Goal: Task Accomplishment & Management: Use online tool/utility

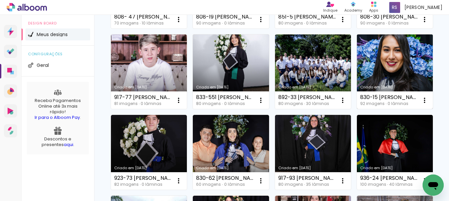
scroll to position [132, 0]
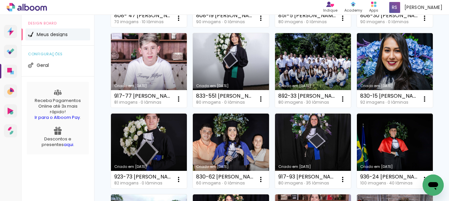
drag, startPoint x: 235, startPoint y: 143, endPoint x: 230, endPoint y: 141, distance: 5.5
click at [357, 108] on link "Criado em [DATE]" at bounding box center [395, 70] width 76 height 75
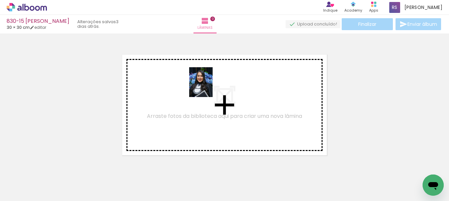
drag, startPoint x: 72, startPoint y: 179, endPoint x: 211, endPoint y: 86, distance: 167.4
click at [211, 86] on quentale-workspace at bounding box center [224, 100] width 449 height 201
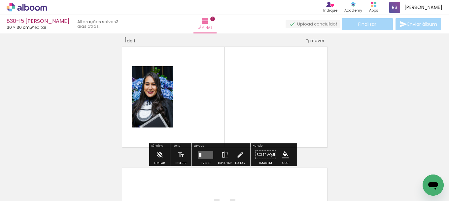
scroll to position [9, 0]
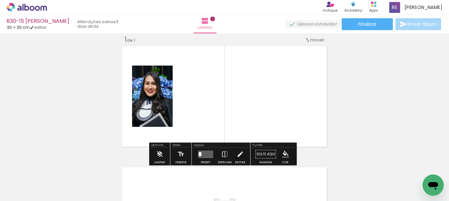
click at [18, 179] on input "Todas as fotos" at bounding box center [18, 181] width 25 height 6
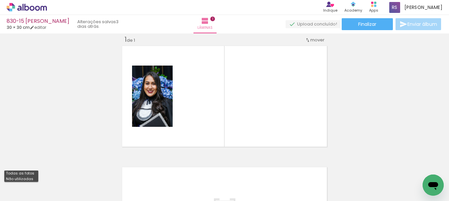
click at [0, 0] on slot "Não utilizadas" at bounding box center [0, 0] width 0 height 0
type input "Não utilizadas"
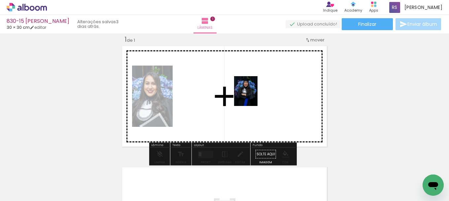
drag, startPoint x: 71, startPoint y: 176, endPoint x: 254, endPoint y: 96, distance: 199.9
click at [254, 96] on quentale-workspace at bounding box center [224, 100] width 449 height 201
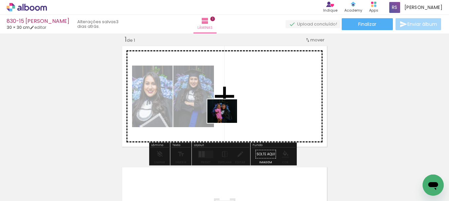
drag, startPoint x: 184, startPoint y: 186, endPoint x: 227, endPoint y: 119, distance: 79.6
click at [227, 119] on quentale-workspace at bounding box center [224, 100] width 449 height 201
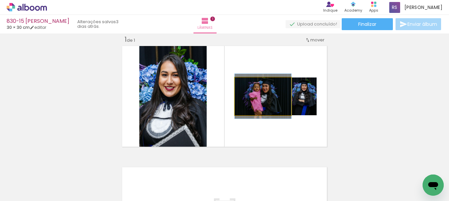
drag, startPoint x: 252, startPoint y: 89, endPoint x: 231, endPoint y: 140, distance: 55.1
type paper-slider "100"
click at [231, 140] on quentale-layouter at bounding box center [224, 96] width 209 height 104
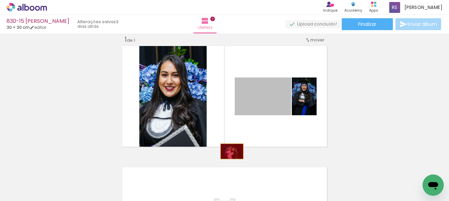
drag, startPoint x: 257, startPoint y: 106, endPoint x: 183, endPoint y: 196, distance: 116.6
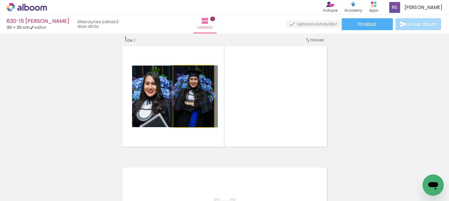
click at [199, 102] on quentale-photo at bounding box center [193, 95] width 41 height 61
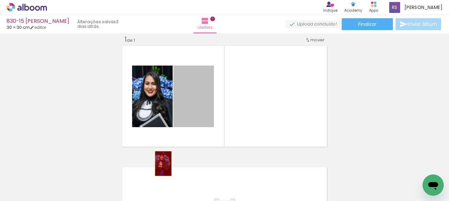
drag, startPoint x: 192, startPoint y: 111, endPoint x: 139, endPoint y: 193, distance: 97.9
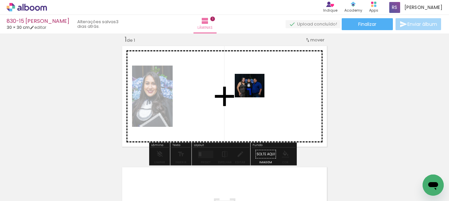
drag, startPoint x: 100, startPoint y: 177, endPoint x: 255, endPoint y: 94, distance: 175.3
click at [255, 94] on quentale-workspace at bounding box center [224, 100] width 449 height 201
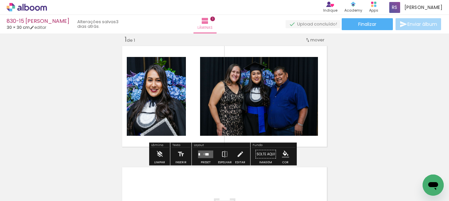
click at [203, 154] on quentale-layouter at bounding box center [205, 154] width 15 height 8
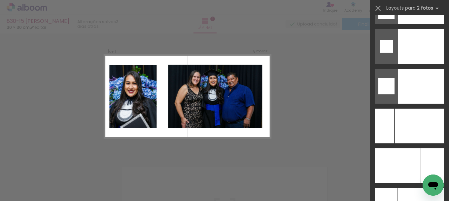
scroll to position [2813, 0]
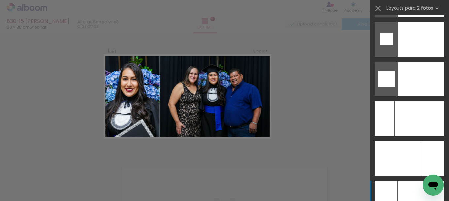
click at [401, 136] on div at bounding box center [419, 118] width 49 height 35
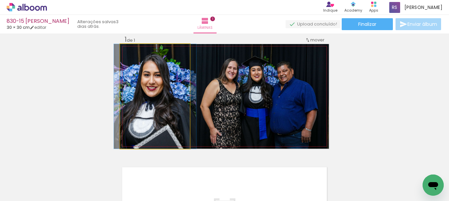
click at [153, 110] on quentale-photo at bounding box center [155, 96] width 70 height 104
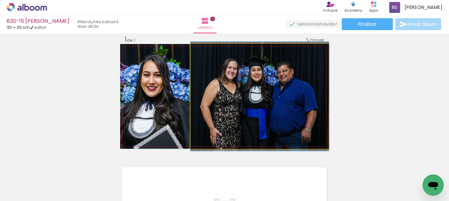
click at [275, 129] on quentale-photo at bounding box center [260, 96] width 138 height 104
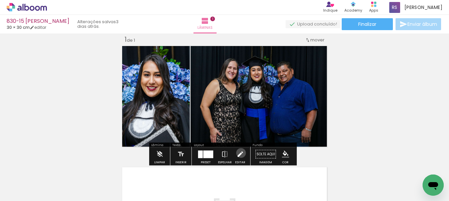
click at [240, 153] on iron-icon at bounding box center [240, 153] width 7 height 13
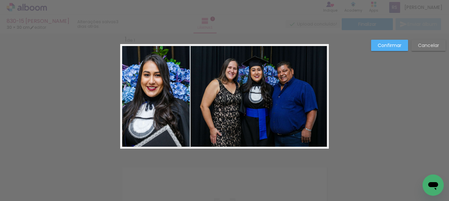
click at [210, 103] on quentale-photo at bounding box center [260, 96] width 138 height 104
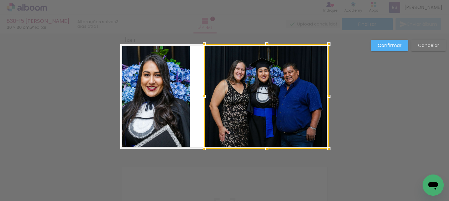
drag, startPoint x: 189, startPoint y: 94, endPoint x: 203, endPoint y: 93, distance: 13.9
click at [203, 93] on div at bounding box center [204, 96] width 13 height 13
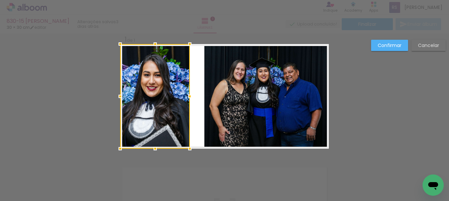
click at [193, 95] on div at bounding box center [189, 96] width 13 height 13
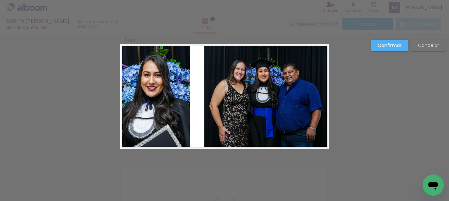
click at [182, 92] on quentale-photo at bounding box center [155, 96] width 70 height 104
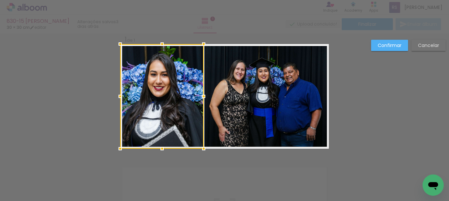
drag, startPoint x: 186, startPoint y: 94, endPoint x: 200, endPoint y: 93, distance: 14.0
click at [200, 93] on div at bounding box center [203, 96] width 13 height 13
click at [0, 0] on slot "Confirmar" at bounding box center [0, 0] width 0 height 0
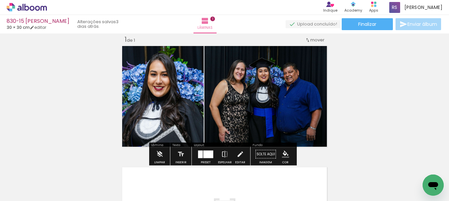
click at [283, 153] on iron-icon "color picker" at bounding box center [285, 153] width 7 height 7
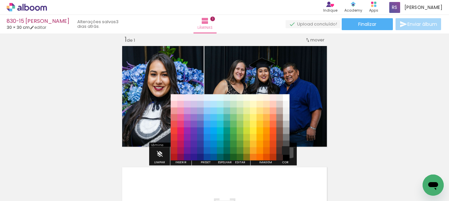
click at [288, 149] on paper-item "#212121" at bounding box center [286, 150] width 7 height 7
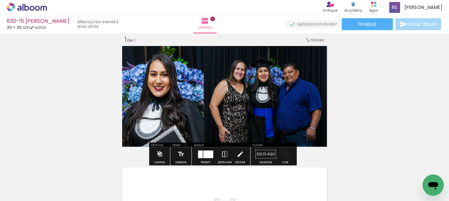
drag, startPoint x: 287, startPoint y: 151, endPoint x: 287, endPoint y: 155, distance: 4.0
click at [287, 152] on paper-menu-button "#ffebee #ffcdd2 #ef9a9a #e57373 #ef5350 #f44336 #e53935 #d32f2f #c62828 #b71c1c…" at bounding box center [286, 154] width 13 height 13
click at [286, 151] on iron-icon "color picker" at bounding box center [285, 153] width 7 height 7
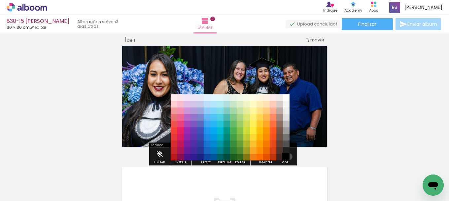
click at [287, 156] on paper-item "#000000" at bounding box center [286, 157] width 7 height 7
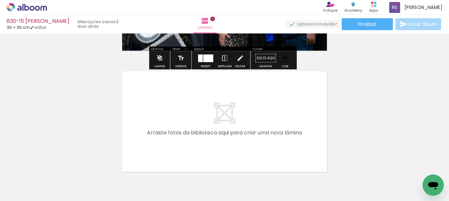
scroll to position [108, 0]
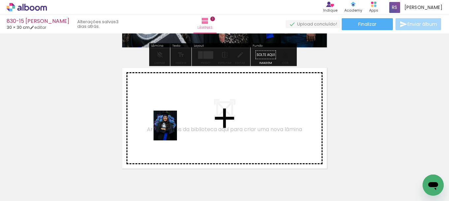
drag, startPoint x: 64, startPoint y: 182, endPoint x: 230, endPoint y: 163, distance: 167.3
click at [174, 130] on quentale-workspace at bounding box center [224, 100] width 449 height 201
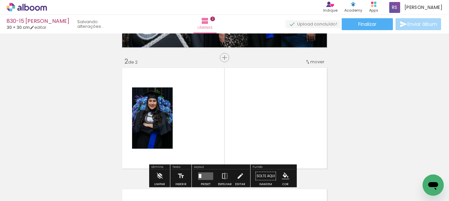
scroll to position [130, 0]
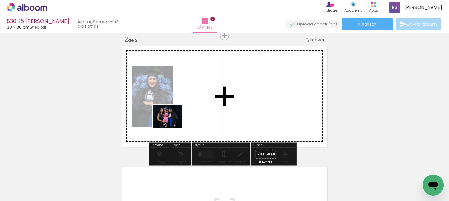
drag, startPoint x: 103, startPoint y: 181, endPoint x: 191, endPoint y: 121, distance: 105.8
click at [189, 115] on quentale-workspace at bounding box center [224, 100] width 449 height 201
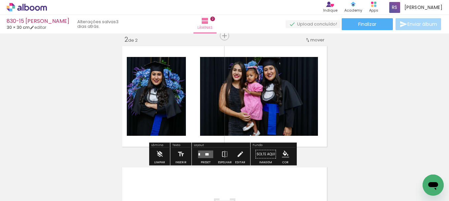
click at [209, 152] on quentale-layouter at bounding box center [205, 154] width 15 height 8
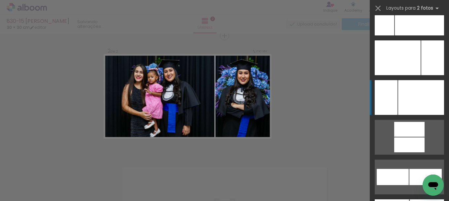
scroll to position [2902, 0]
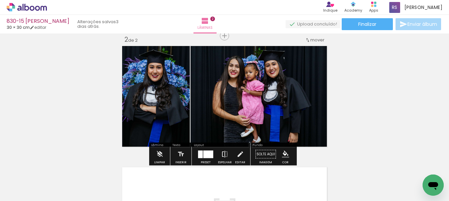
click at [225, 153] on iron-icon at bounding box center [224, 153] width 7 height 13
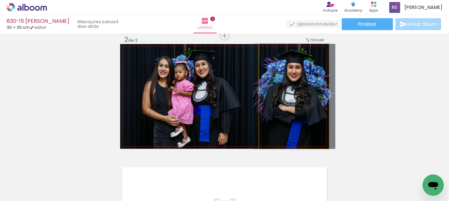
click at [279, 120] on quentale-photo at bounding box center [294, 96] width 70 height 104
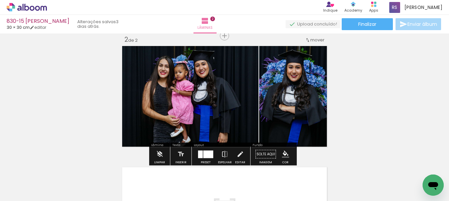
drag, startPoint x: 241, startPoint y: 152, endPoint x: 260, endPoint y: 96, distance: 59.1
click at [241, 151] on iron-icon at bounding box center [240, 153] width 7 height 13
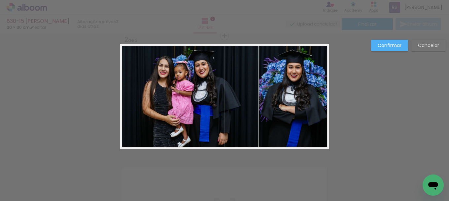
click at [260, 93] on quentale-photo at bounding box center [294, 96] width 70 height 104
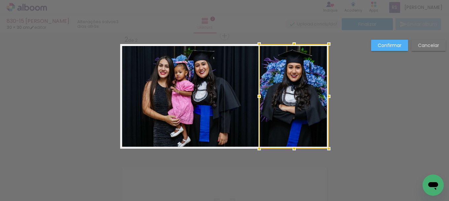
click at [244, 93] on quentale-photo at bounding box center [189, 96] width 138 height 104
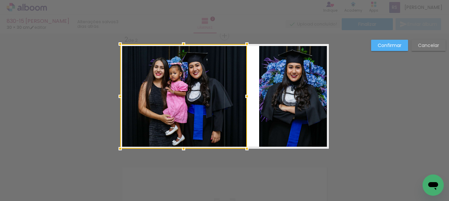
drag, startPoint x: 255, startPoint y: 96, endPoint x: 243, endPoint y: 95, distance: 11.6
click at [243, 95] on div at bounding box center [247, 96] width 13 height 13
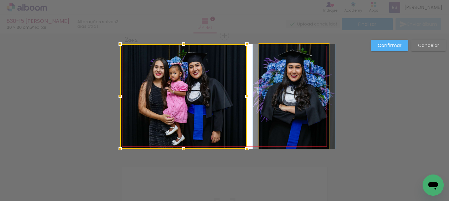
drag, startPoint x: 265, startPoint y: 94, endPoint x: 251, endPoint y: 91, distance: 14.3
click at [264, 94] on quentale-photo at bounding box center [294, 96] width 70 height 104
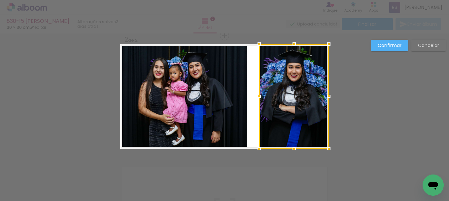
click at [253, 91] on div at bounding box center [259, 96] width 13 height 13
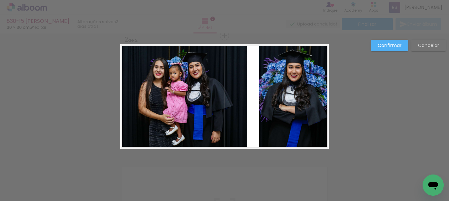
click at [259, 95] on quentale-photo at bounding box center [294, 96] width 70 height 104
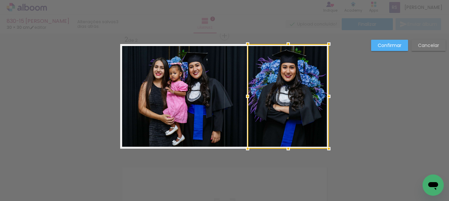
drag, startPoint x: 258, startPoint y: 97, endPoint x: 246, endPoint y: 97, distance: 11.6
click at [246, 97] on div at bounding box center [247, 96] width 13 height 13
click at [0, 0] on slot "Confirmar" at bounding box center [0, 0] width 0 height 0
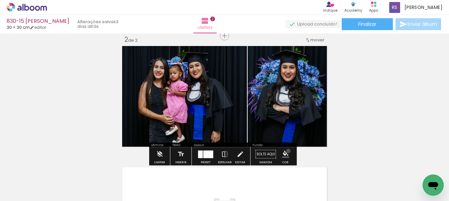
click at [286, 151] on iron-icon "color picker" at bounding box center [285, 153] width 7 height 7
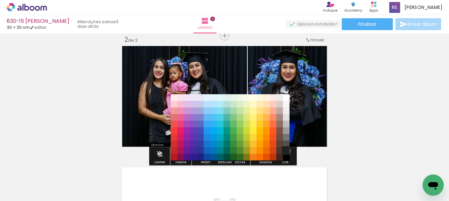
click at [283, 151] on paper-item "#212121" at bounding box center [286, 150] width 7 height 7
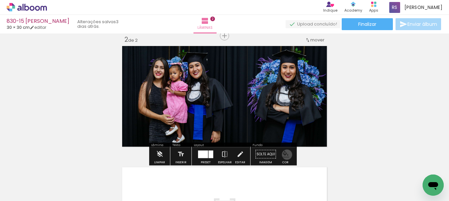
click at [285, 154] on iron-icon "color picker" at bounding box center [285, 153] width 7 height 7
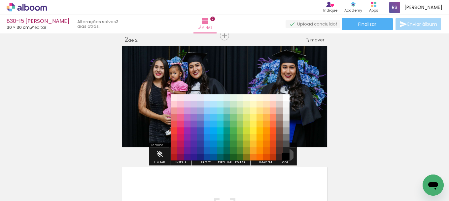
click at [286, 155] on paper-item "#000000" at bounding box center [286, 157] width 7 height 7
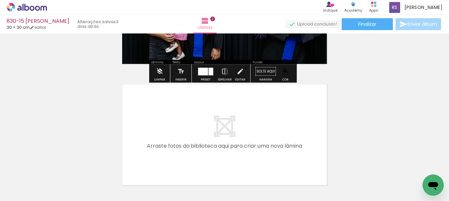
scroll to position [229, 0]
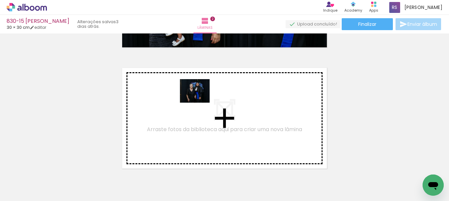
drag, startPoint x: 77, startPoint y: 176, endPoint x: 200, endPoint y: 99, distance: 144.8
click at [200, 99] on quentale-workspace at bounding box center [224, 100] width 449 height 201
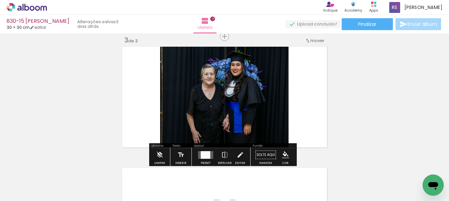
scroll to position [250, 0]
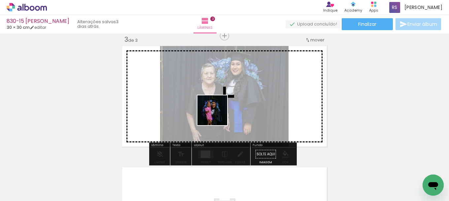
drag, startPoint x: 76, startPoint y: 176, endPoint x: 185, endPoint y: 145, distance: 113.4
click at [243, 108] on quentale-workspace at bounding box center [224, 100] width 449 height 201
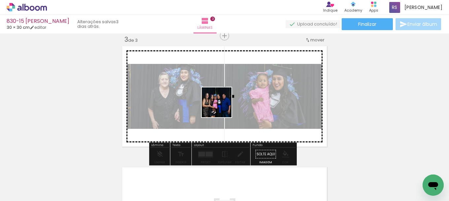
drag, startPoint x: 112, startPoint y: 176, endPoint x: 224, endPoint y: 130, distance: 121.5
click at [244, 92] on quentale-workspace at bounding box center [224, 100] width 449 height 201
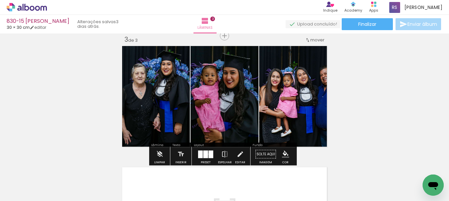
click at [207, 154] on quentale-layouter at bounding box center [205, 154] width 15 height 8
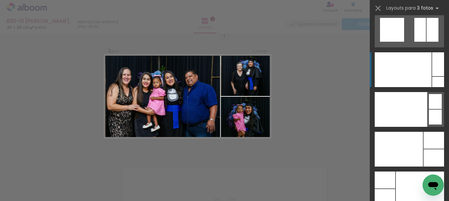
scroll to position [7989, 0]
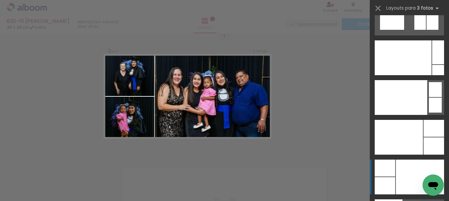
click at [399, 172] on div at bounding box center [420, 176] width 48 height 35
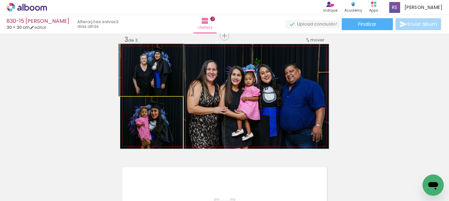
click at [124, 48] on iron-icon at bounding box center [127, 51] width 7 height 7
drag, startPoint x: 169, startPoint y: 66, endPoint x: 169, endPoint y: 71, distance: 5.1
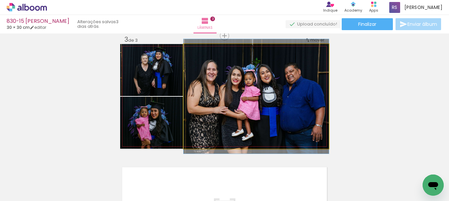
click at [237, 129] on quentale-photo at bounding box center [256, 96] width 145 height 104
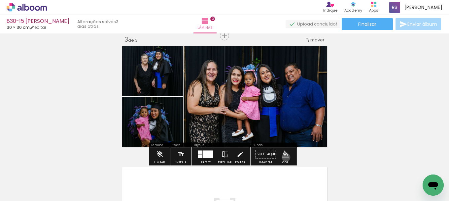
click at [284, 157] on iron-icon "color picker" at bounding box center [285, 153] width 7 height 7
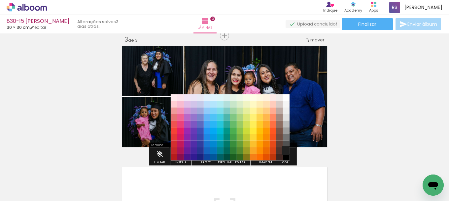
click at [287, 151] on paper-item "#212121" at bounding box center [286, 150] width 7 height 7
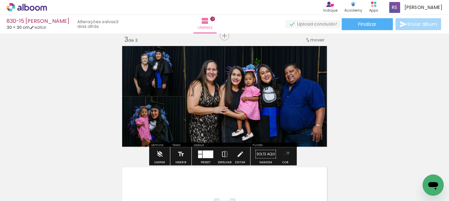
click at [286, 153] on iron-icon "color picker" at bounding box center [285, 153] width 7 height 7
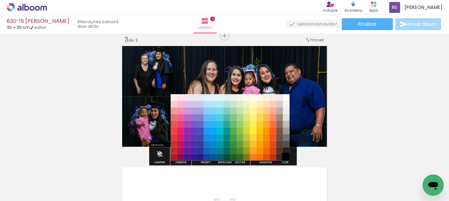
click at [286, 156] on paper-item "#000000" at bounding box center [286, 157] width 7 height 7
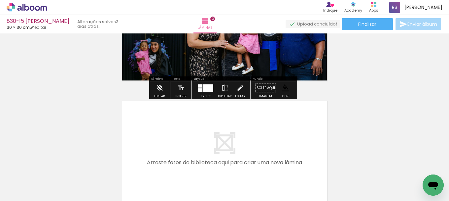
scroll to position [350, 0]
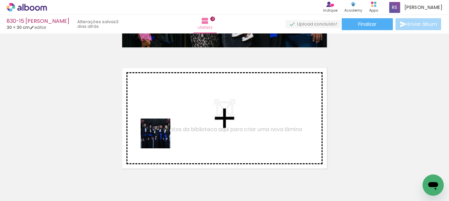
drag, startPoint x: 110, startPoint y: 182, endPoint x: 179, endPoint y: 116, distance: 95.1
click at [179, 116] on quentale-workspace at bounding box center [224, 100] width 449 height 201
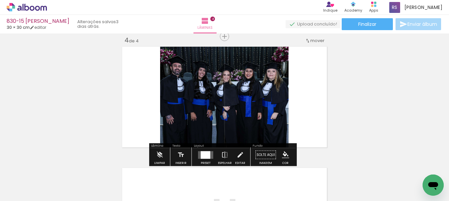
scroll to position [371, 0]
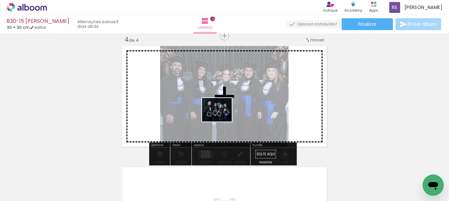
drag, startPoint x: 77, startPoint y: 179, endPoint x: 222, endPoint y: 118, distance: 157.2
click at [222, 118] on quentale-workspace at bounding box center [224, 100] width 449 height 201
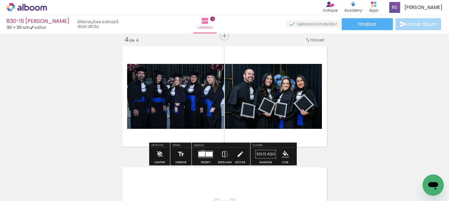
click at [202, 152] on div at bounding box center [202, 153] width 7 height 5
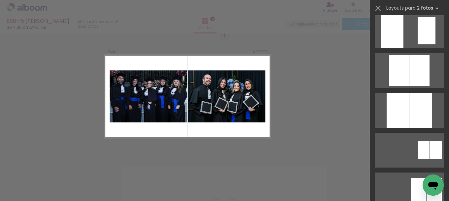
scroll to position [2533, 0]
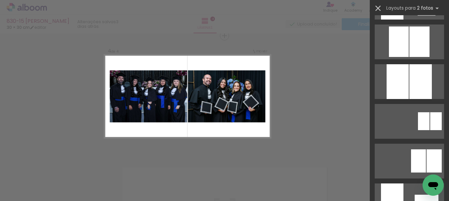
click at [378, 6] on iron-icon at bounding box center [378, 8] width 9 height 9
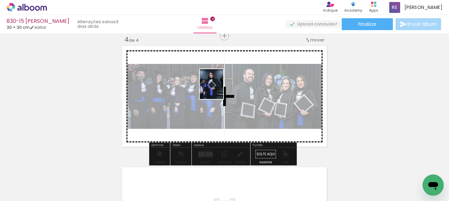
drag, startPoint x: 66, startPoint y: 176, endPoint x: 220, endPoint y: 89, distance: 176.2
click at [220, 89] on quentale-workspace at bounding box center [224, 100] width 449 height 201
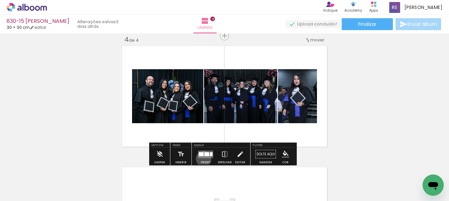
click at [202, 158] on div at bounding box center [206, 153] width 18 height 13
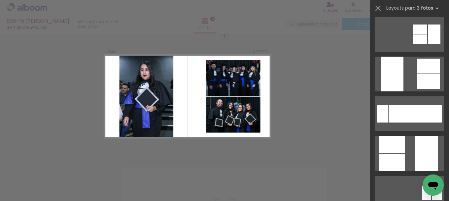
scroll to position [396, 0]
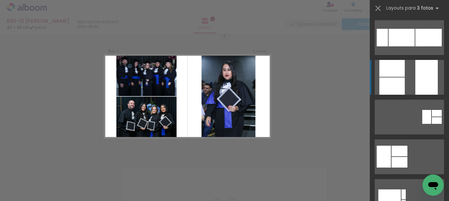
click at [423, 68] on div at bounding box center [427, 77] width 22 height 35
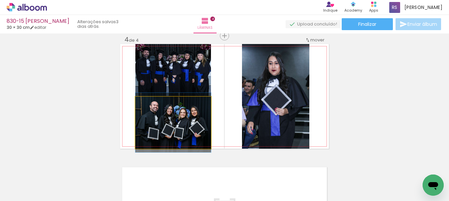
click at [176, 118] on quentale-photo at bounding box center [173, 122] width 76 height 52
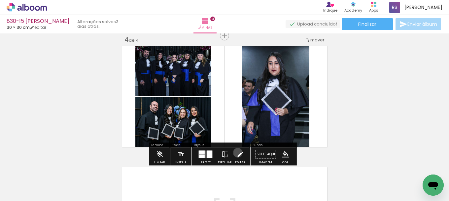
click at [237, 152] on iron-icon at bounding box center [240, 153] width 7 height 13
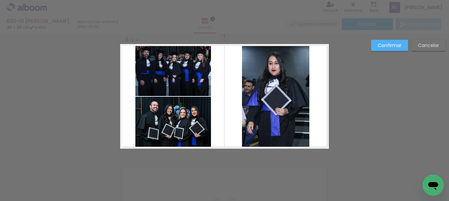
click at [202, 129] on quentale-photo at bounding box center [173, 122] width 76 height 52
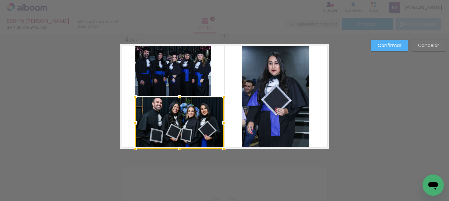
drag, startPoint x: 212, startPoint y: 122, endPoint x: 225, endPoint y: 121, distance: 13.0
click at [225, 121] on div at bounding box center [223, 122] width 13 height 13
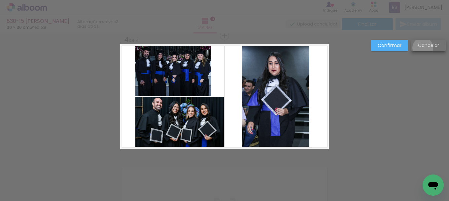
drag, startPoint x: 423, startPoint y: 48, endPoint x: 390, endPoint y: 65, distance: 36.9
click at [0, 0] on slot "Cancelar" at bounding box center [0, 0] width 0 height 0
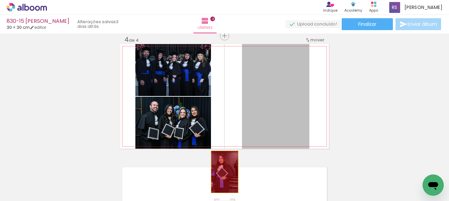
drag, startPoint x: 284, startPoint y: 100, endPoint x: 203, endPoint y: 144, distance: 92.8
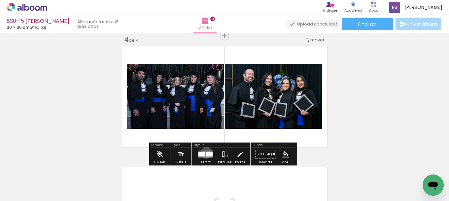
drag, startPoint x: 205, startPoint y: 152, endPoint x: 258, endPoint y: 147, distance: 53.1
click at [206, 152] on div at bounding box center [209, 153] width 7 height 5
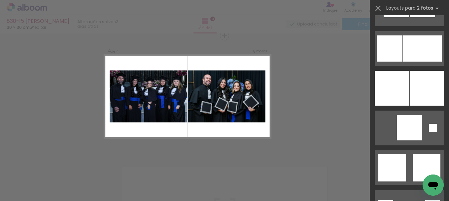
scroll to position [833, 0]
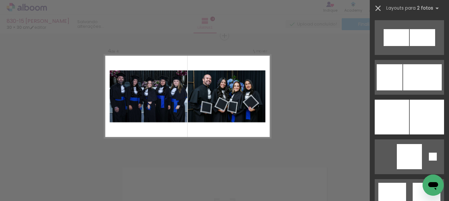
click at [378, 4] on iron-icon at bounding box center [378, 8] width 9 height 9
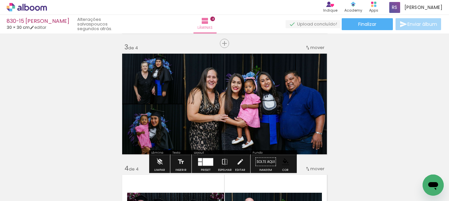
scroll to position [231, 0]
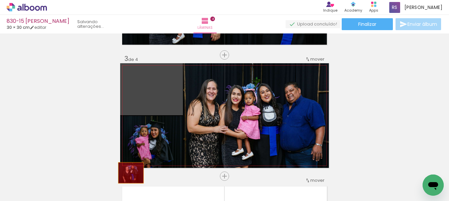
drag, startPoint x: 158, startPoint y: 86, endPoint x: 137, endPoint y: 143, distance: 60.8
click at [128, 173] on quentale-workspace at bounding box center [224, 100] width 449 height 201
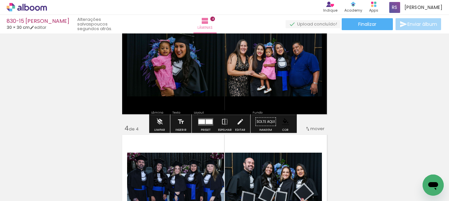
scroll to position [297, 0]
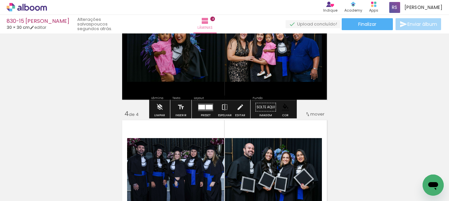
click at [202, 109] on quentale-layouter at bounding box center [205, 107] width 15 height 8
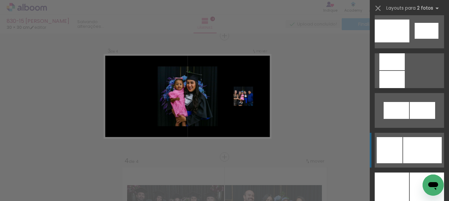
scroll to position [892, 0]
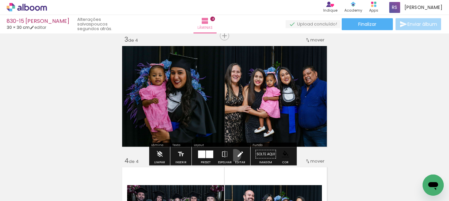
click at [234, 155] on paper-button "Editar" at bounding box center [241, 155] width 14 height 17
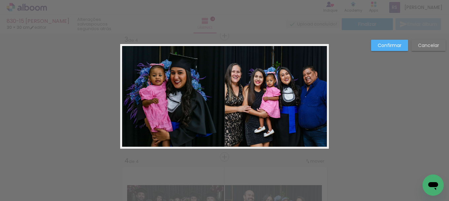
click at [196, 86] on quentale-photo at bounding box center [172, 96] width 104 height 104
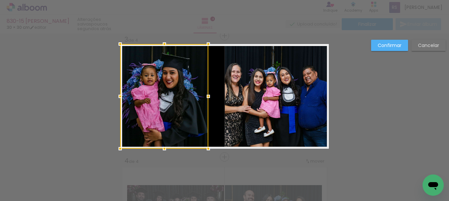
drag, startPoint x: 219, startPoint y: 97, endPoint x: 204, endPoint y: 98, distance: 15.9
click at [204, 98] on div at bounding box center [208, 96] width 13 height 13
click at [226, 98] on quentale-photo at bounding box center [277, 96] width 104 height 104
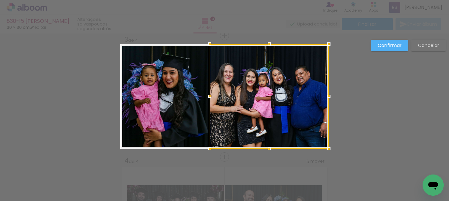
drag, startPoint x: 220, startPoint y: 97, endPoint x: 208, endPoint y: 95, distance: 12.3
click at [208, 95] on div at bounding box center [209, 96] width 13 height 13
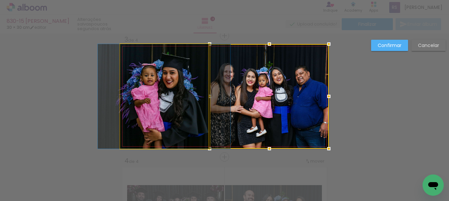
drag, startPoint x: 184, startPoint y: 128, endPoint x: 187, endPoint y: 124, distance: 5.0
click at [185, 128] on quentale-photo at bounding box center [164, 96] width 88 height 104
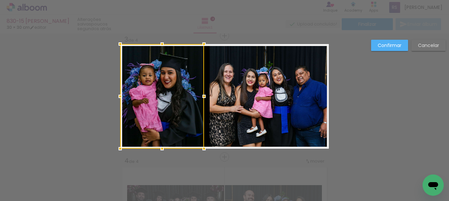
drag, startPoint x: 205, startPoint y: 96, endPoint x: 201, endPoint y: 96, distance: 4.3
click at [201, 96] on div at bounding box center [204, 96] width 13 height 13
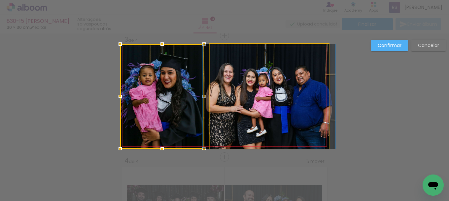
click at [221, 96] on quentale-photo at bounding box center [269, 96] width 119 height 104
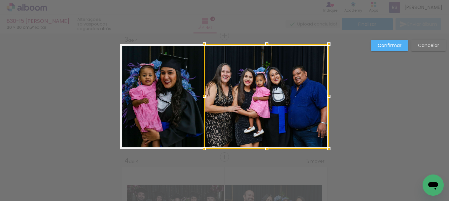
drag, startPoint x: 209, startPoint y: 96, endPoint x: 204, endPoint y: 96, distance: 5.3
click at [204, 96] on div at bounding box center [204, 96] width 13 height 13
click at [388, 36] on div "Confirmar Cancelar" at bounding box center [224, 93] width 449 height 621
click at [0, 0] on slot "Confirmar" at bounding box center [0, 0] width 0 height 0
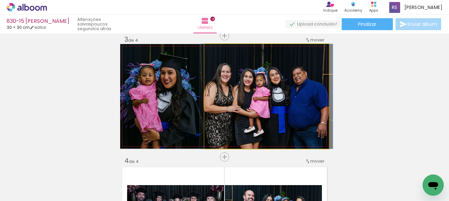
click at [258, 102] on quentale-photo at bounding box center [267, 96] width 125 height 104
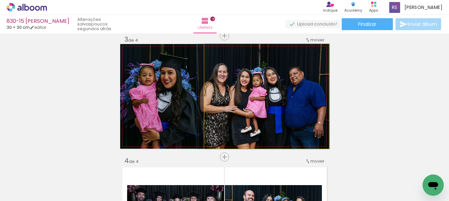
drag, startPoint x: 258, startPoint y: 105, endPoint x: 255, endPoint y: 103, distance: 4.2
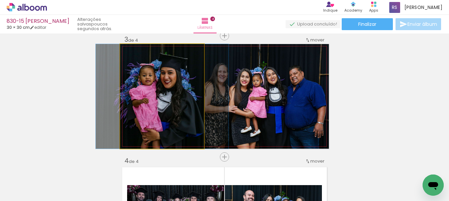
drag, startPoint x: 197, startPoint y: 127, endPoint x: 193, endPoint y: 137, distance: 11.1
click at [197, 127] on quentale-photo at bounding box center [162, 96] width 84 height 104
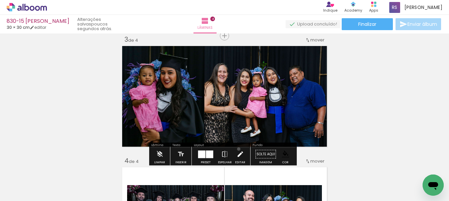
click at [237, 149] on iron-icon at bounding box center [240, 153] width 7 height 13
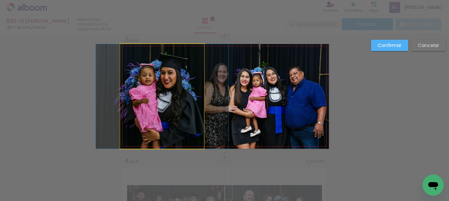
click at [178, 100] on quentale-photo at bounding box center [162, 96] width 84 height 104
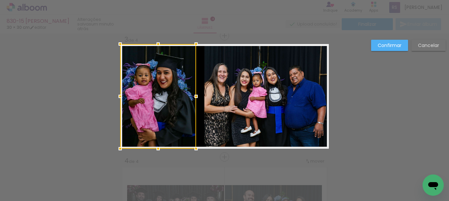
click at [191, 95] on div at bounding box center [196, 96] width 13 height 13
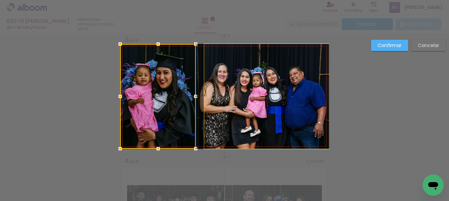
drag, startPoint x: 214, startPoint y: 98, endPoint x: 208, endPoint y: 99, distance: 6.5
click at [213, 98] on quentale-photo at bounding box center [267, 96] width 125 height 104
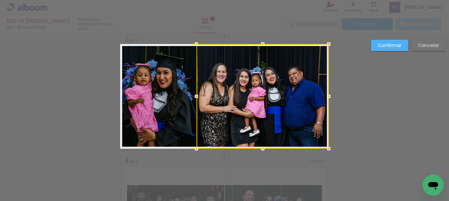
drag, startPoint x: 201, startPoint y: 96, endPoint x: 194, endPoint y: 95, distance: 7.0
click at [194, 95] on div at bounding box center [196, 96] width 13 height 13
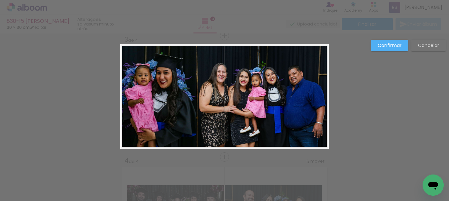
click at [211, 75] on quentale-photo at bounding box center [263, 96] width 132 height 104
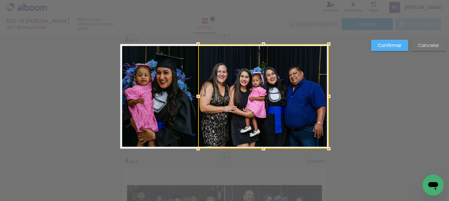
click at [199, 96] on div at bounding box center [198, 96] width 13 height 13
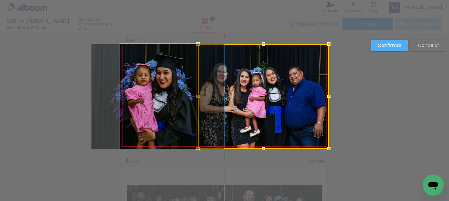
click at [176, 97] on quentale-photo at bounding box center [158, 96] width 76 height 104
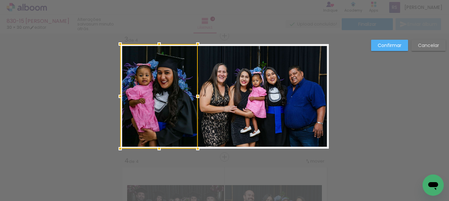
click at [195, 94] on div at bounding box center [197, 96] width 13 height 13
click at [381, 38] on div "Confirmar Cancelar" at bounding box center [224, 93] width 449 height 621
click at [382, 40] on paper-button "Confirmar" at bounding box center [389, 45] width 37 height 11
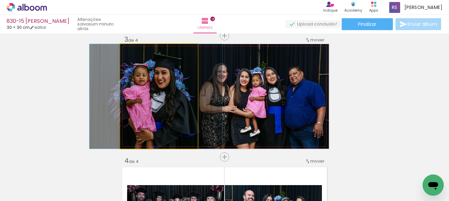
drag, startPoint x: 173, startPoint y: 115, endPoint x: 170, endPoint y: 118, distance: 4.0
click at [177, 126] on quentale-photo at bounding box center [159, 96] width 78 height 104
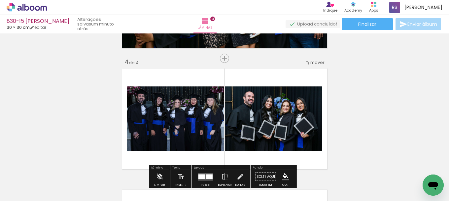
scroll to position [350, 0]
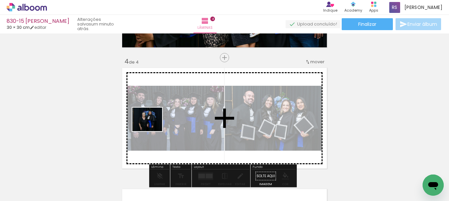
drag, startPoint x: 72, startPoint y: 172, endPoint x: 152, endPoint y: 127, distance: 91.7
click at [152, 127] on quentale-workspace at bounding box center [224, 100] width 449 height 201
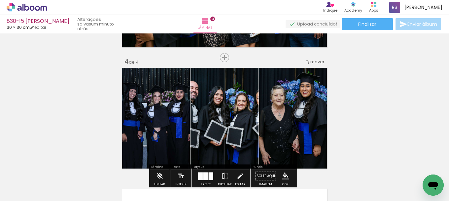
scroll to position [383, 0]
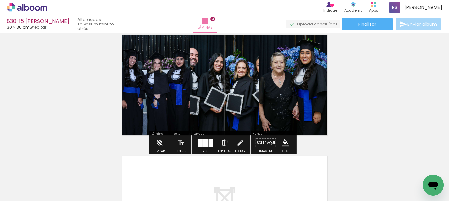
click at [204, 142] on div at bounding box center [206, 143] width 5 height 8
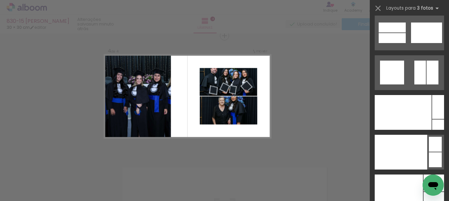
scroll to position [8041, 0]
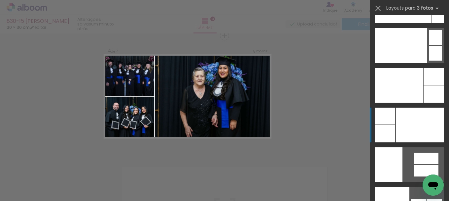
click at [404, 111] on div at bounding box center [420, 124] width 48 height 35
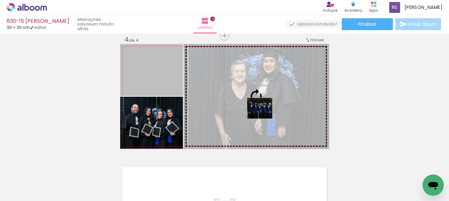
drag, startPoint x: 147, startPoint y: 80, endPoint x: 255, endPoint y: 109, distance: 112.4
click at [0, 0] on slot at bounding box center [0, 0] width 0 height 0
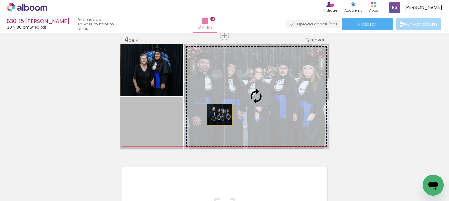
drag, startPoint x: 163, startPoint y: 121, endPoint x: 274, endPoint y: 100, distance: 112.6
click at [0, 0] on slot at bounding box center [0, 0] width 0 height 0
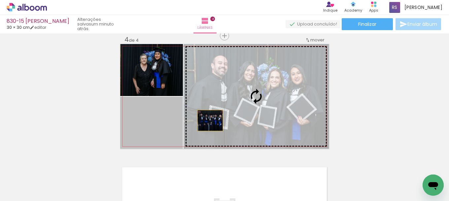
drag, startPoint x: 169, startPoint y: 129, endPoint x: 252, endPoint y: 107, distance: 85.4
click at [0, 0] on slot at bounding box center [0, 0] width 0 height 0
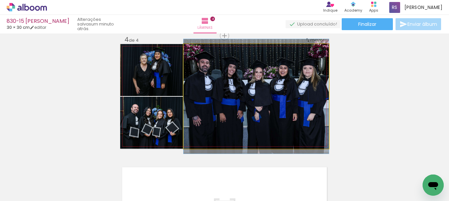
click at [246, 102] on quentale-photo at bounding box center [256, 96] width 145 height 104
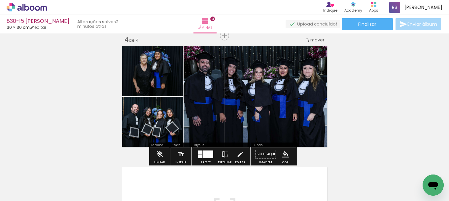
click at [285, 154] on iron-icon "color picker" at bounding box center [285, 153] width 7 height 7
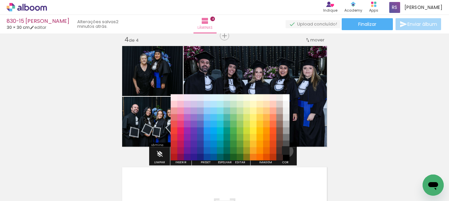
click at [285, 151] on paper-item "#212121" at bounding box center [286, 150] width 7 height 7
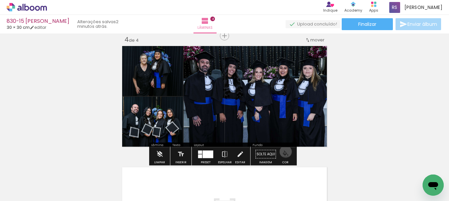
click at [283, 151] on iron-icon "color picker" at bounding box center [285, 153] width 7 height 7
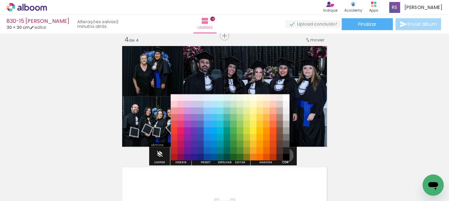
click at [284, 155] on paper-item "#000000" at bounding box center [286, 157] width 7 height 7
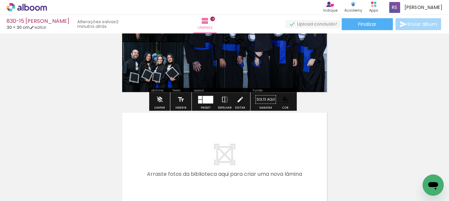
scroll to position [437, 0]
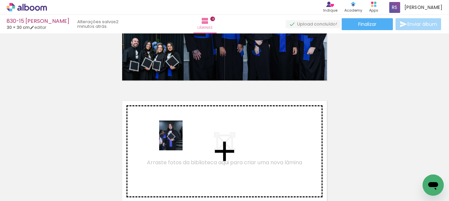
drag, startPoint x: 57, startPoint y: 176, endPoint x: 195, endPoint y: 135, distance: 143.6
click at [195, 135] on quentale-workspace at bounding box center [224, 100] width 449 height 201
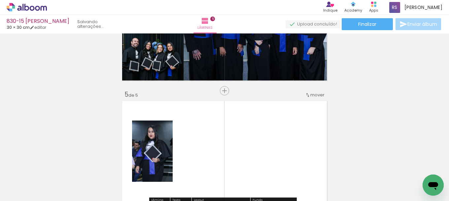
scroll to position [492, 0]
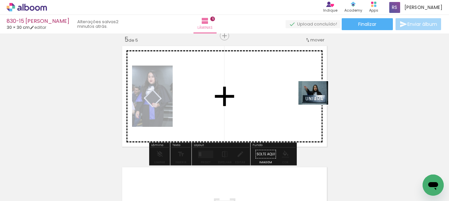
drag, startPoint x: 65, startPoint y: 180, endPoint x: 319, endPoint y: 101, distance: 265.0
click at [319, 101] on quentale-workspace at bounding box center [224, 100] width 449 height 201
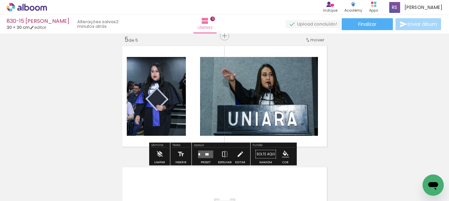
click at [203, 154] on quentale-layouter at bounding box center [205, 154] width 15 height 8
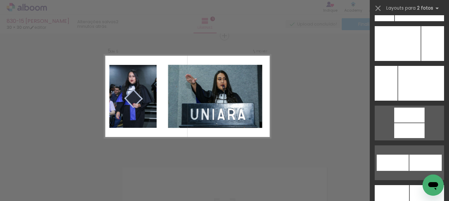
scroll to position [2935, 0]
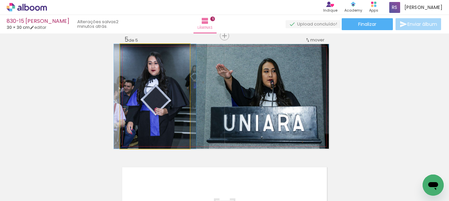
click at [143, 96] on quentale-photo at bounding box center [155, 96] width 70 height 104
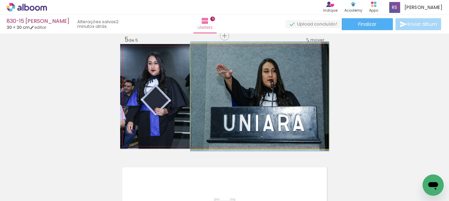
click at [231, 92] on quentale-photo at bounding box center [260, 96] width 138 height 104
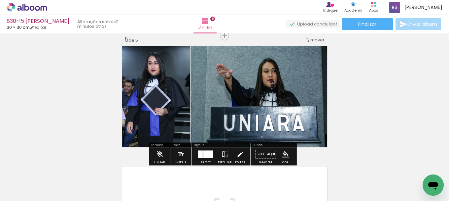
click at [234, 152] on paper-button "Editar" at bounding box center [241, 155] width 14 height 17
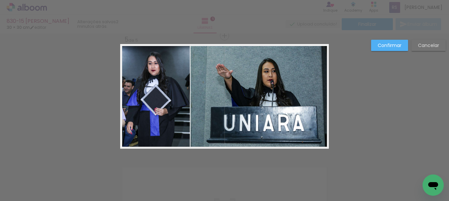
click at [227, 114] on quentale-photo at bounding box center [260, 96] width 138 height 104
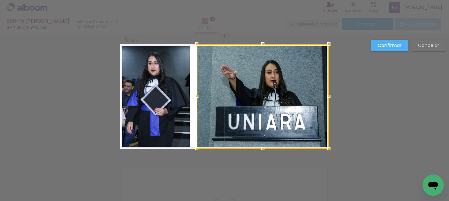
drag, startPoint x: 192, startPoint y: 96, endPoint x: 196, endPoint y: 97, distance: 4.1
click at [196, 97] on div at bounding box center [196, 96] width 13 height 13
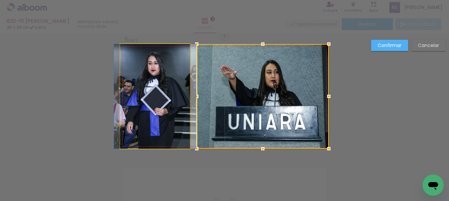
drag, startPoint x: 171, startPoint y: 100, endPoint x: 181, endPoint y: 101, distance: 9.6
click at [172, 100] on quentale-photo at bounding box center [155, 96] width 70 height 104
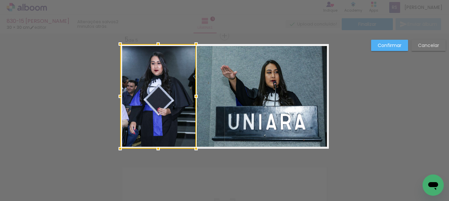
drag, startPoint x: 191, startPoint y: 94, endPoint x: 198, endPoint y: 94, distance: 6.3
click at [198, 94] on div at bounding box center [196, 96] width 13 height 13
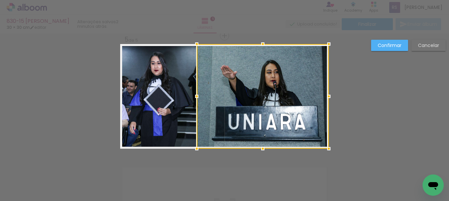
click at [390, 43] on paper-button "Confirmar" at bounding box center [389, 45] width 37 height 11
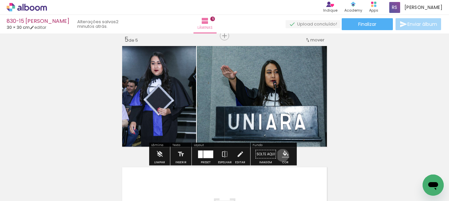
click at [282, 155] on iron-icon "color picker" at bounding box center [285, 153] width 7 height 7
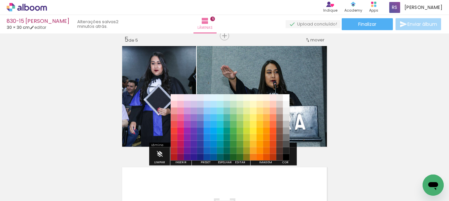
click at [284, 154] on paper-item "#000000" at bounding box center [286, 157] width 7 height 7
click at [285, 151] on paper-item "#212121" at bounding box center [286, 150] width 7 height 7
click at [283, 156] on iron-icon "color picker" at bounding box center [285, 153] width 7 height 7
click at [286, 154] on paper-item "#000000" at bounding box center [286, 157] width 7 height 7
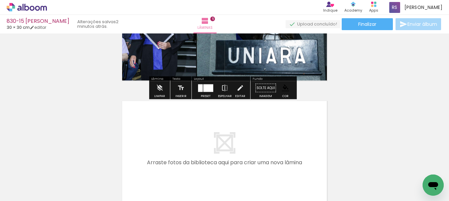
scroll to position [591, 0]
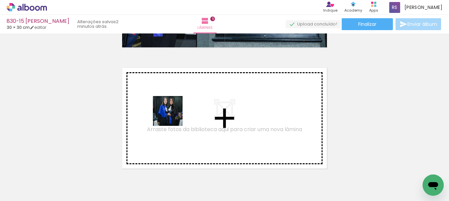
drag, startPoint x: 109, startPoint y: 181, endPoint x: 183, endPoint y: 106, distance: 105.6
click at [183, 106] on quentale-workspace at bounding box center [224, 100] width 449 height 201
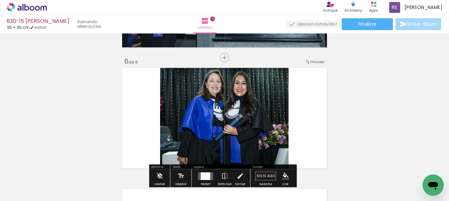
scroll to position [613, 0]
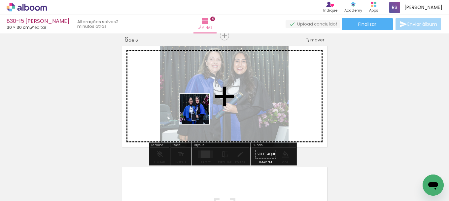
drag, startPoint x: 102, startPoint y: 188, endPoint x: 200, endPoint y: 114, distance: 122.8
click at [200, 114] on quentale-workspace at bounding box center [224, 100] width 449 height 201
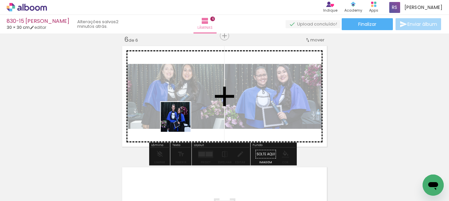
drag, startPoint x: 104, startPoint y: 179, endPoint x: 240, endPoint y: 100, distance: 157.4
click at [215, 97] on quentale-workspace at bounding box center [224, 100] width 449 height 201
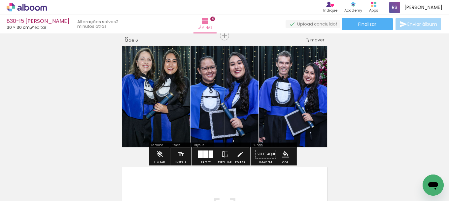
click at [210, 154] on div at bounding box center [211, 154] width 5 height 8
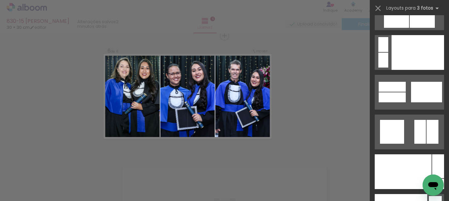
scroll to position [7975, 0]
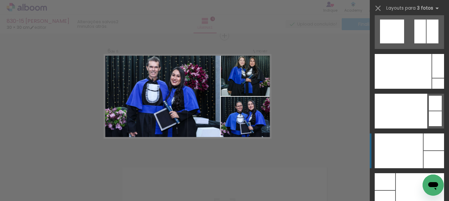
click at [421, 173] on quentale-layouter at bounding box center [409, 190] width 69 height 35
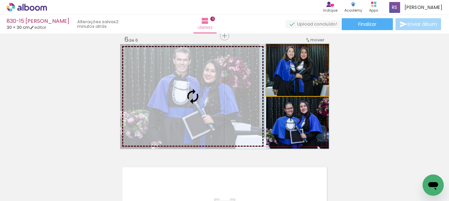
drag, startPoint x: 292, startPoint y: 68, endPoint x: 166, endPoint y: 82, distance: 127.3
click at [0, 0] on slot at bounding box center [0, 0] width 0 height 0
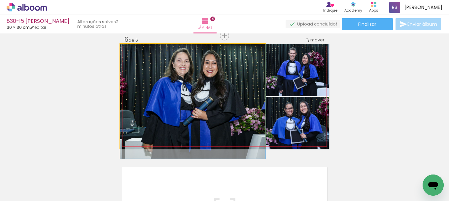
drag, startPoint x: 187, startPoint y: 108, endPoint x: 186, endPoint y: 121, distance: 12.3
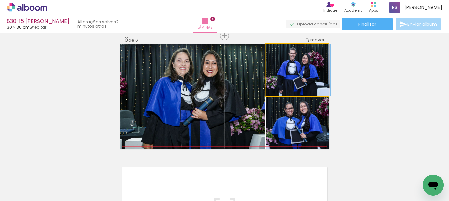
drag, startPoint x: 311, startPoint y: 86, endPoint x: 239, endPoint y: 104, distance: 74.4
click at [0, 0] on slot at bounding box center [0, 0] width 0 height 0
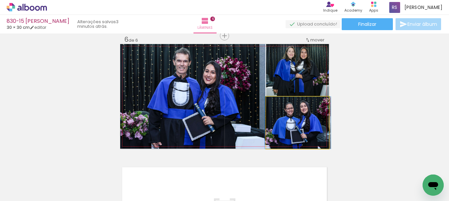
drag, startPoint x: 316, startPoint y: 128, endPoint x: 317, endPoint y: 124, distance: 4.3
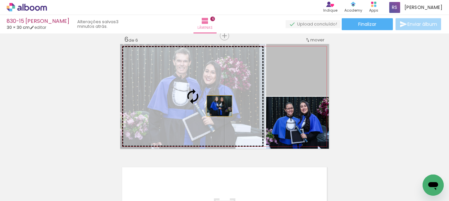
drag, startPoint x: 285, startPoint y: 80, endPoint x: 207, endPoint y: 108, distance: 82.4
click at [0, 0] on slot at bounding box center [0, 0] width 0 height 0
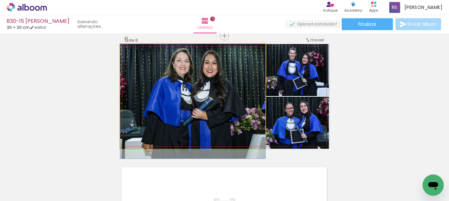
drag, startPoint x: 214, startPoint y: 102, endPoint x: 214, endPoint y: 109, distance: 6.6
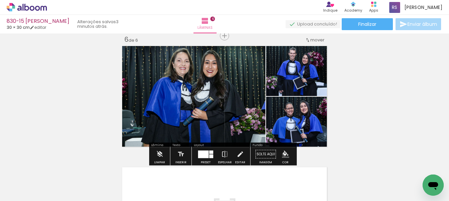
click at [282, 154] on iron-icon "color picker" at bounding box center [285, 153] width 7 height 7
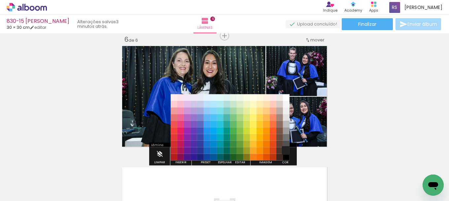
click at [287, 150] on paper-item "#212121" at bounding box center [286, 150] width 7 height 7
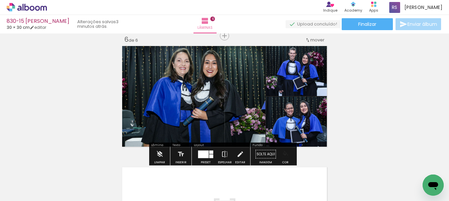
click at [284, 153] on iron-icon "color picker" at bounding box center [285, 153] width 7 height 7
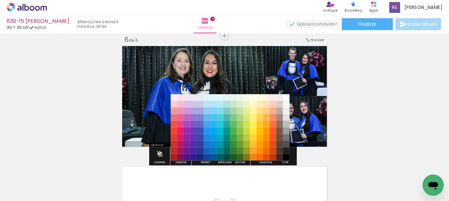
click at [286, 157] on paper-item "#000000" at bounding box center [286, 157] width 7 height 7
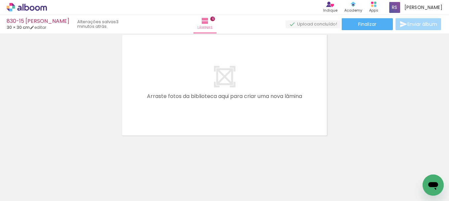
scroll to position [746, 0]
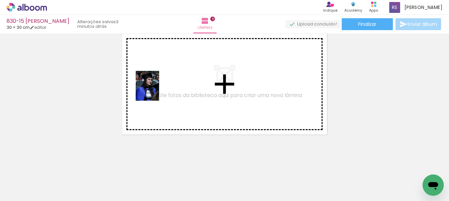
drag, startPoint x: 63, startPoint y: 182, endPoint x: 134, endPoint y: 139, distance: 82.7
click at [160, 85] on quentale-workspace at bounding box center [224, 100] width 449 height 201
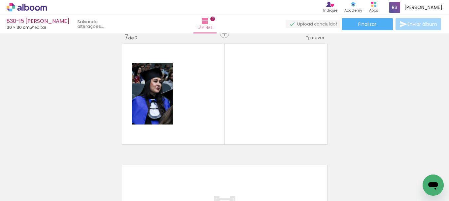
scroll to position [734, 0]
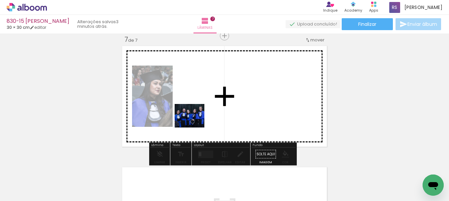
drag, startPoint x: 69, startPoint y: 187, endPoint x: 195, endPoint y: 124, distance: 140.5
click at [195, 124] on quentale-workspace at bounding box center [224, 100] width 449 height 201
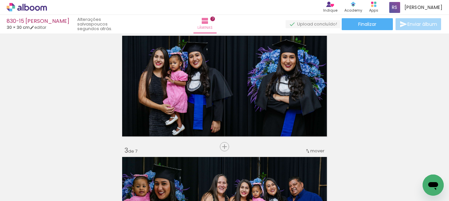
scroll to position [139, 0]
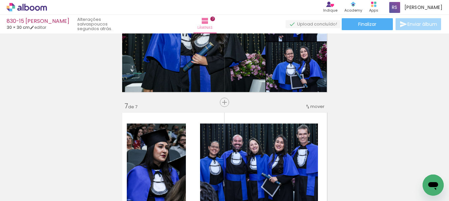
scroll to position [661, 0]
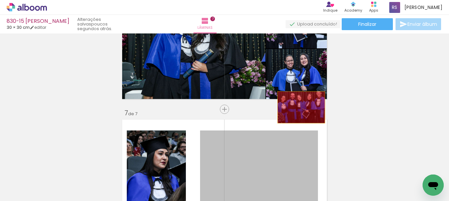
drag, startPoint x: 295, startPoint y: 146, endPoint x: 290, endPoint y: 90, distance: 56.0
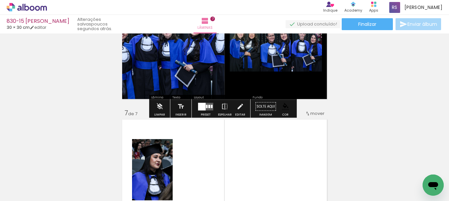
click at [201, 107] on div at bounding box center [202, 106] width 8 height 8
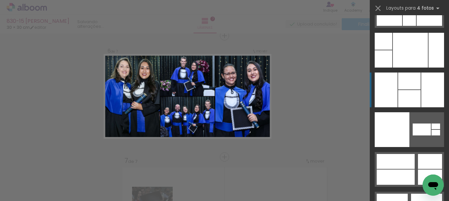
scroll to position [13414, 0]
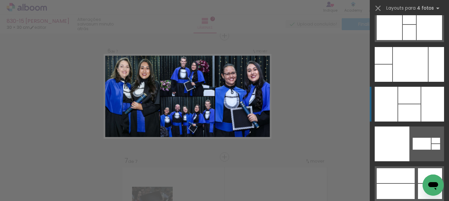
click at [416, 109] on div at bounding box center [409, 112] width 22 height 17
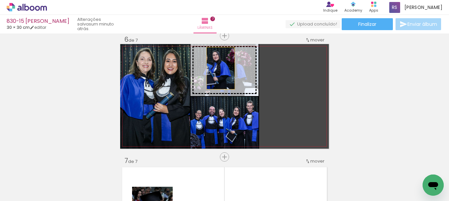
drag, startPoint x: 285, startPoint y: 104, endPoint x: 218, endPoint y: 64, distance: 78.2
click at [0, 0] on slot at bounding box center [0, 0] width 0 height 0
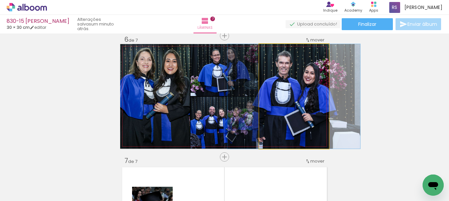
click at [306, 113] on quentale-photo at bounding box center [294, 96] width 70 height 104
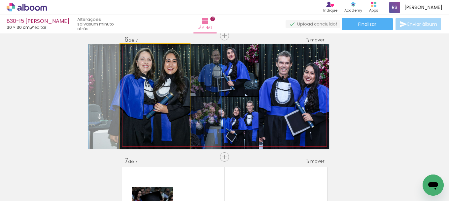
click at [162, 129] on quentale-photo at bounding box center [155, 96] width 70 height 104
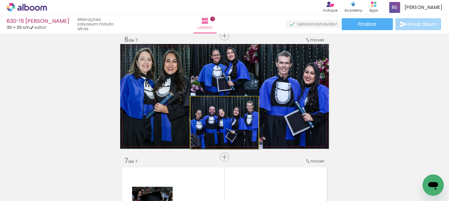
click at [231, 124] on quentale-photo at bounding box center [225, 122] width 68 height 52
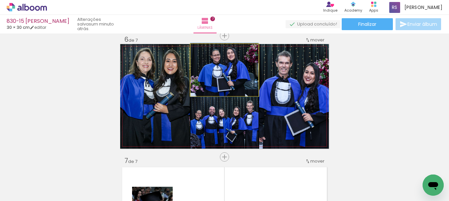
click at [249, 76] on quentale-photo at bounding box center [225, 70] width 68 height 52
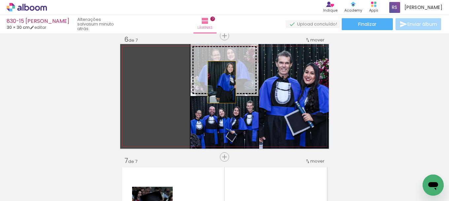
drag, startPoint x: 147, startPoint y: 91, endPoint x: 221, endPoint y: 82, distance: 74.2
click at [0, 0] on slot at bounding box center [0, 0] width 0 height 0
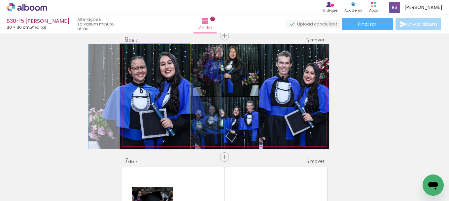
drag, startPoint x: 160, startPoint y: 105, endPoint x: 305, endPoint y: 113, distance: 145.3
click at [161, 105] on quentale-photo at bounding box center [155, 96] width 70 height 104
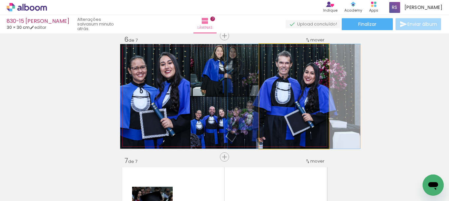
click at [311, 107] on quentale-photo at bounding box center [294, 96] width 70 height 104
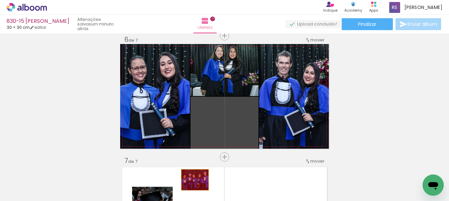
drag, startPoint x: 229, startPoint y: 125, endPoint x: 207, endPoint y: 171, distance: 51.6
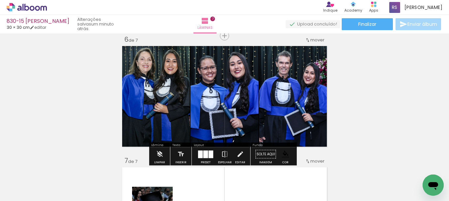
click at [206, 157] on div at bounding box center [206, 154] width 5 height 8
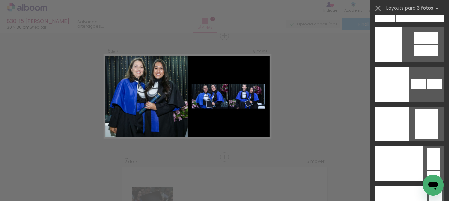
scroll to position [8062, 0]
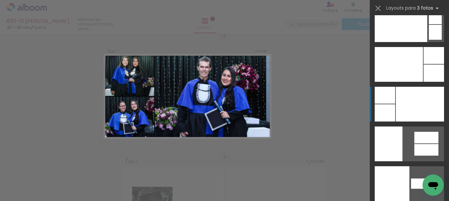
click at [432, 97] on div at bounding box center [420, 104] width 48 height 35
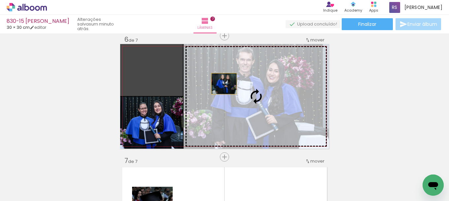
drag, startPoint x: 161, startPoint y: 79, endPoint x: 230, endPoint y: 84, distance: 69.9
click at [0, 0] on slot at bounding box center [0, 0] width 0 height 0
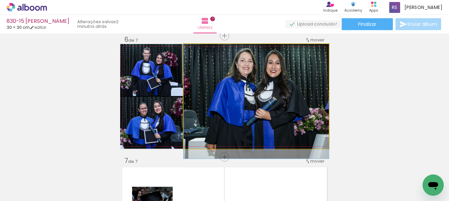
drag, startPoint x: 278, startPoint y: 82, endPoint x: 273, endPoint y: 101, distance: 20.3
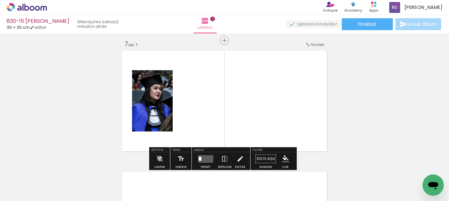
scroll to position [745, 0]
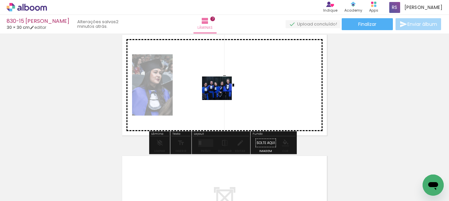
drag, startPoint x: 82, startPoint y: 178, endPoint x: 132, endPoint y: 149, distance: 57.7
click at [222, 96] on quentale-workspace at bounding box center [224, 100] width 449 height 201
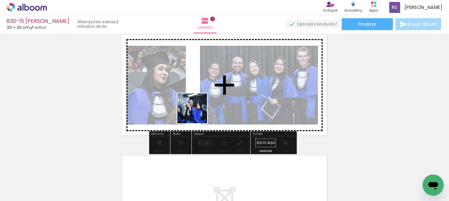
drag, startPoint x: 73, startPoint y: 183, endPoint x: 274, endPoint y: 91, distance: 221.2
click at [274, 91] on quentale-workspace at bounding box center [224, 100] width 449 height 201
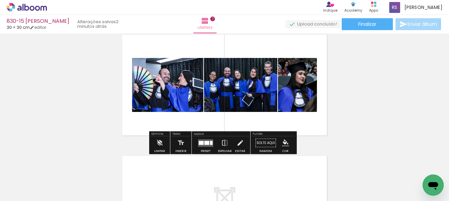
drag, startPoint x: 208, startPoint y: 143, endPoint x: 287, endPoint y: 130, distance: 80.8
click at [208, 143] on div at bounding box center [207, 142] width 5 height 4
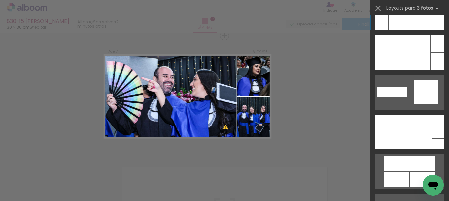
scroll to position [7731, 0]
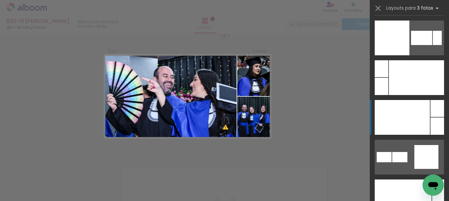
click at [411, 111] on div at bounding box center [402, 117] width 55 height 35
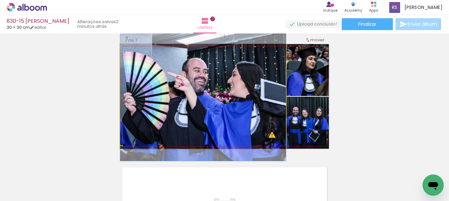
drag, startPoint x: 281, startPoint y: 118, endPoint x: 244, endPoint y: 116, distance: 36.7
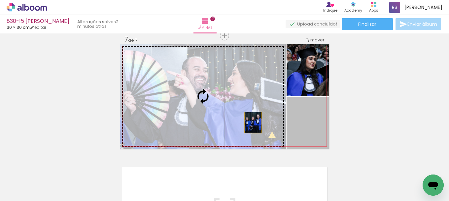
drag, startPoint x: 312, startPoint y: 129, endPoint x: 239, endPoint y: 121, distance: 73.8
click at [0, 0] on slot at bounding box center [0, 0] width 0 height 0
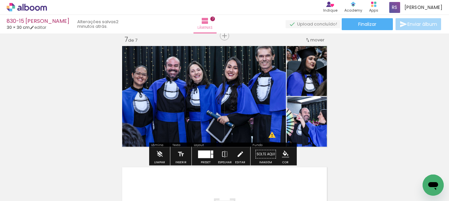
click at [234, 152] on paper-button "Editar" at bounding box center [241, 155] width 14 height 17
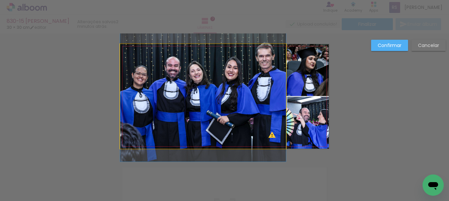
click at [249, 104] on quentale-photo at bounding box center [203, 96] width 166 height 104
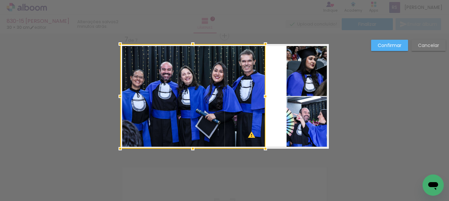
drag, startPoint x: 274, startPoint y: 100, endPoint x: 263, endPoint y: 101, distance: 10.9
click at [263, 101] on div at bounding box center [265, 96] width 13 height 13
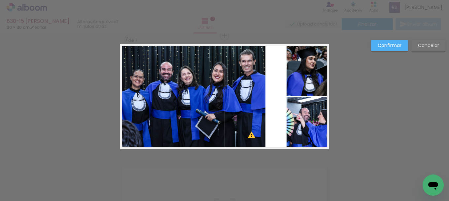
click at [282, 126] on quentale-layouter at bounding box center [224, 96] width 209 height 104
click at [293, 126] on quentale-photo at bounding box center [308, 122] width 42 height 52
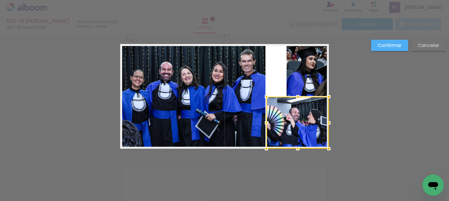
drag, startPoint x: 283, startPoint y: 122, endPoint x: 263, endPoint y: 122, distance: 20.2
click at [263, 122] on div at bounding box center [266, 122] width 13 height 13
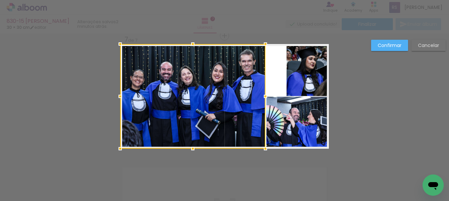
click at [300, 64] on quentale-photo at bounding box center [308, 70] width 42 height 52
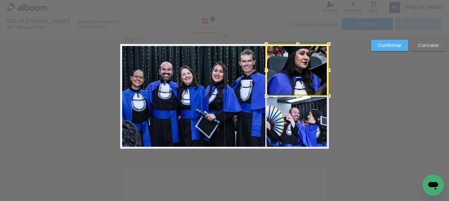
drag, startPoint x: 285, startPoint y: 70, endPoint x: 265, endPoint y: 70, distance: 20.2
click at [265, 70] on div at bounding box center [266, 69] width 13 height 13
click at [392, 40] on paper-button "Confirmar" at bounding box center [389, 45] width 37 height 11
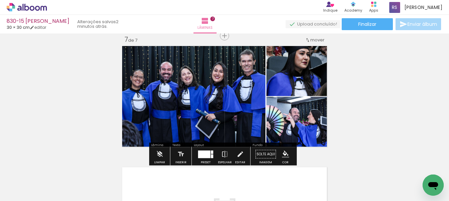
drag, startPoint x: 326, startPoint y: 70, endPoint x: 321, endPoint y: 75, distance: 7.5
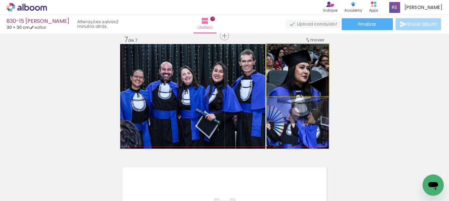
drag, startPoint x: 319, startPoint y: 70, endPoint x: 316, endPoint y: 89, distance: 18.6
click at [316, 93] on quentale-photo at bounding box center [298, 70] width 62 height 52
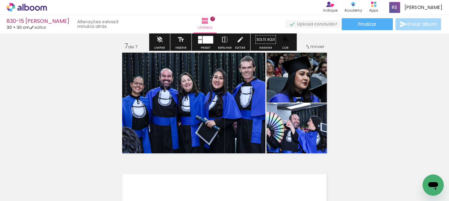
scroll to position [734, 0]
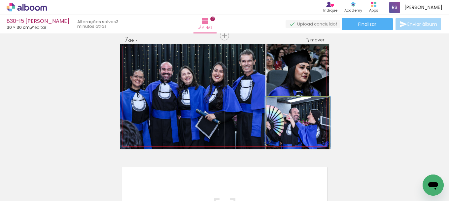
click at [288, 124] on quentale-photo at bounding box center [298, 122] width 62 height 52
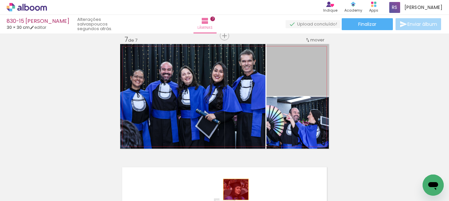
drag, startPoint x: 306, startPoint y: 85, endPoint x: 142, endPoint y: 188, distance: 193.8
click at [232, 193] on quentale-workspace at bounding box center [224, 100] width 449 height 201
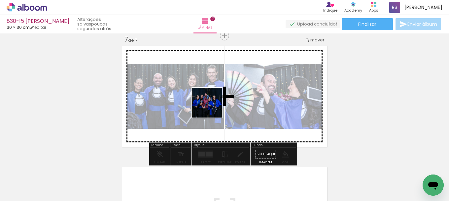
drag, startPoint x: 102, startPoint y: 178, endPoint x: 219, endPoint y: 102, distance: 139.8
click at [219, 102] on quentale-workspace at bounding box center [224, 100] width 449 height 201
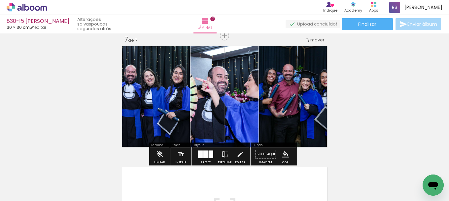
click at [204, 155] on div at bounding box center [206, 154] width 5 height 8
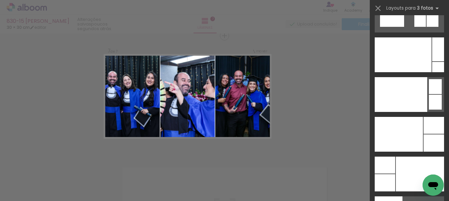
scroll to position [8008, 0]
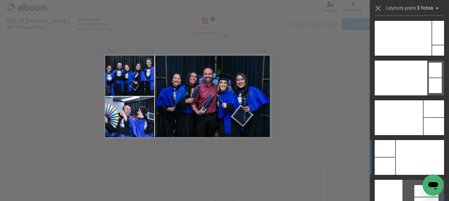
click at [423, 159] on div at bounding box center [420, 157] width 48 height 35
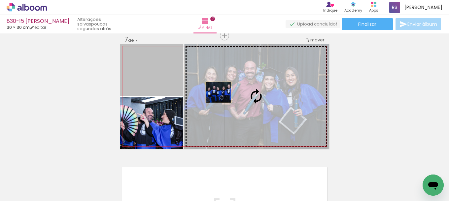
drag, startPoint x: 162, startPoint y: 85, endPoint x: 227, endPoint y: 94, distance: 65.0
click at [0, 0] on slot at bounding box center [0, 0] width 0 height 0
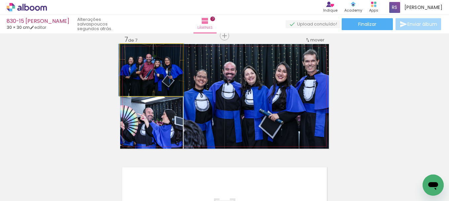
click at [153, 84] on quentale-photo at bounding box center [151, 70] width 63 height 52
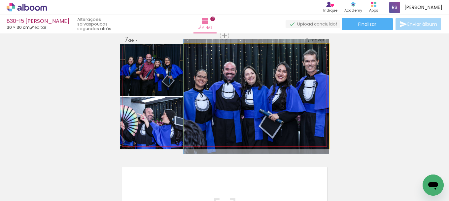
click at [248, 98] on quentale-photo at bounding box center [256, 96] width 145 height 104
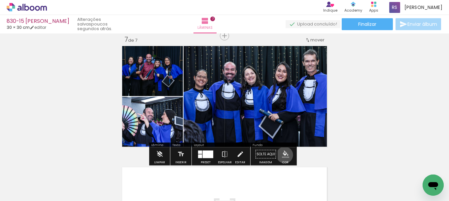
click at [282, 155] on iron-icon "color picker" at bounding box center [285, 153] width 7 height 7
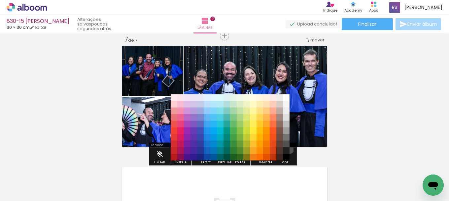
click at [287, 149] on paper-item "#212121" at bounding box center [286, 150] width 7 height 7
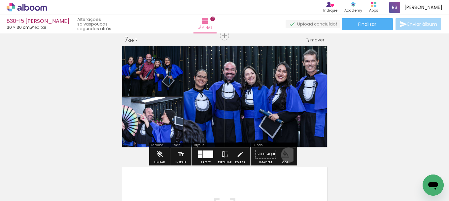
drag, startPoint x: 286, startPoint y: 155, endPoint x: 282, endPoint y: 156, distance: 4.3
click at [285, 155] on iron-icon "color picker" at bounding box center [285, 153] width 7 height 7
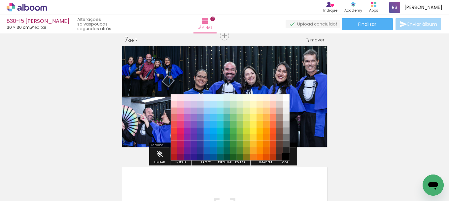
click at [285, 157] on paper-item "#000000" at bounding box center [286, 157] width 7 height 7
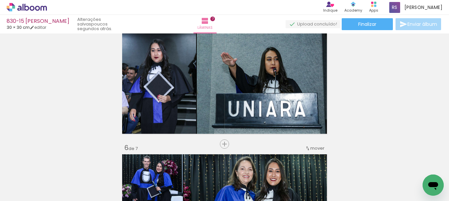
scroll to position [503, 0]
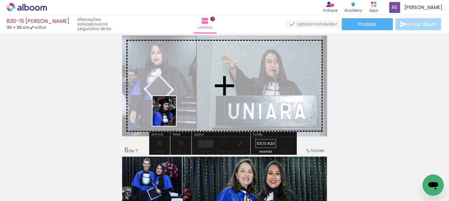
drag, startPoint x: 60, startPoint y: 189, endPoint x: 198, endPoint y: 117, distance: 155.6
click at [177, 113] on quentale-workspace at bounding box center [224, 100] width 449 height 201
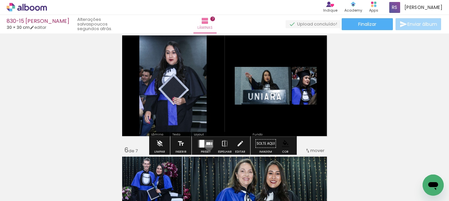
drag, startPoint x: 207, startPoint y: 146, endPoint x: 245, endPoint y: 140, distance: 38.4
click at [207, 146] on quentale-layouter at bounding box center [205, 143] width 15 height 8
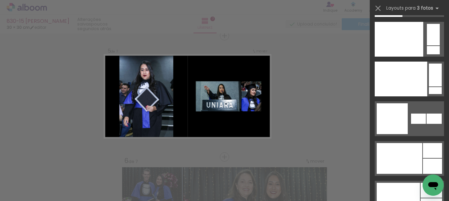
scroll to position [8458, 0]
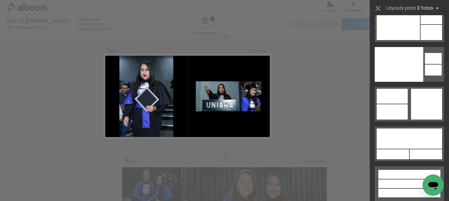
drag, startPoint x: 448, startPoint y: 39, endPoint x: 10, endPoint y: 19, distance: 438.9
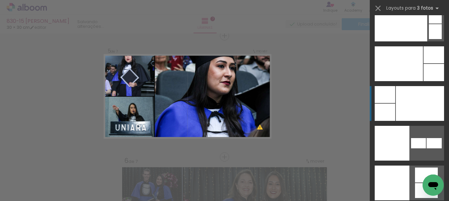
scroll to position [8062, 0]
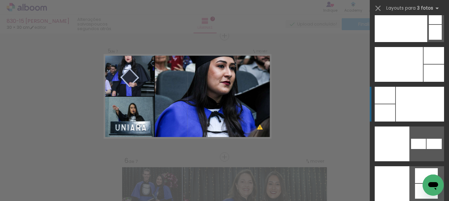
click at [413, 108] on div at bounding box center [420, 104] width 48 height 35
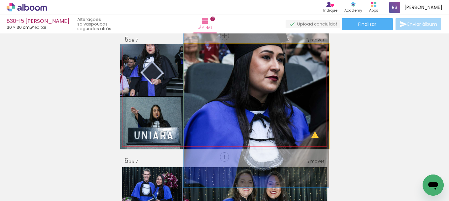
drag, startPoint x: 183, startPoint y: 130, endPoint x: 211, endPoint y: 126, distance: 28.7
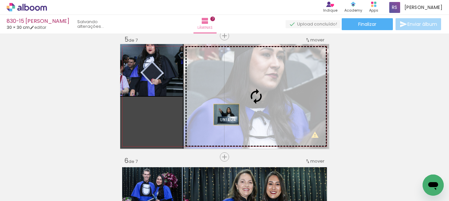
drag, startPoint x: 171, startPoint y: 120, endPoint x: 261, endPoint y: 106, distance: 91.5
click at [0, 0] on slot at bounding box center [0, 0] width 0 height 0
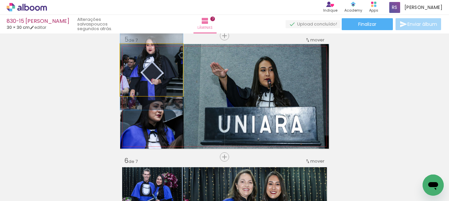
click at [154, 66] on quentale-photo at bounding box center [151, 70] width 63 height 52
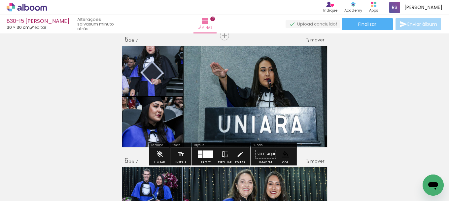
click at [205, 153] on div at bounding box center [208, 154] width 11 height 8
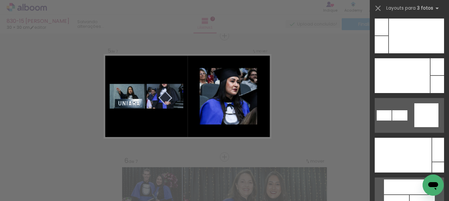
scroll to position [7732, 0]
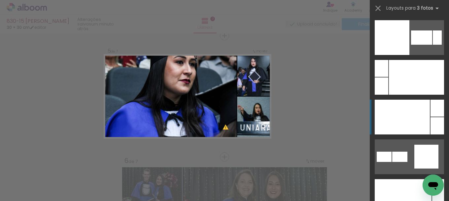
click at [396, 119] on div at bounding box center [402, 116] width 55 height 35
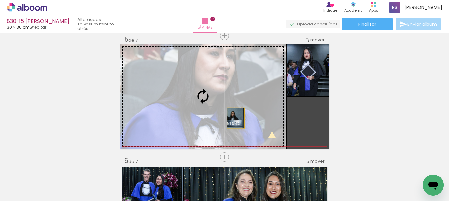
drag, startPoint x: 306, startPoint y: 120, endPoint x: 229, endPoint y: 117, distance: 77.7
click at [0, 0] on slot at bounding box center [0, 0] width 0 height 0
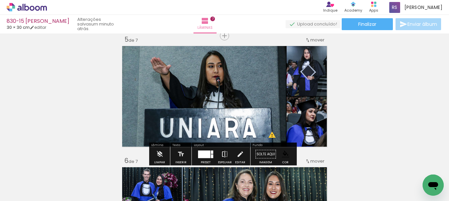
click at [224, 154] on iron-icon at bounding box center [224, 153] width 7 height 13
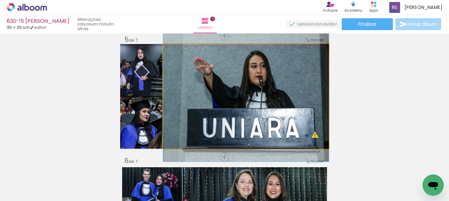
click at [255, 102] on quentale-photo at bounding box center [246, 96] width 166 height 104
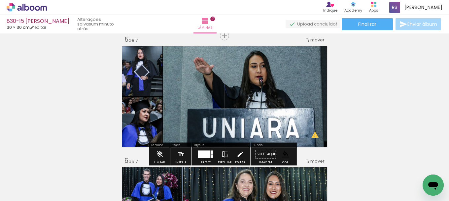
click at [234, 156] on paper-button "Editar" at bounding box center [241, 155] width 14 height 17
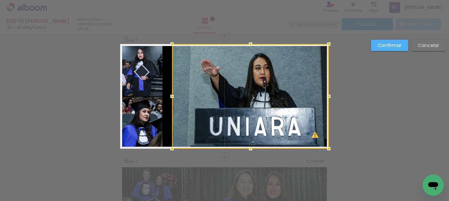
drag, startPoint x: 163, startPoint y: 94, endPoint x: 171, endPoint y: 92, distance: 9.2
click at [171, 92] on div at bounding box center [172, 96] width 13 height 13
click at [146, 121] on quentale-photo at bounding box center [141, 122] width 42 height 52
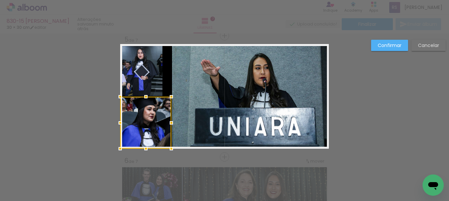
drag, startPoint x: 161, startPoint y: 123, endPoint x: 170, endPoint y: 122, distance: 9.1
click at [170, 122] on div at bounding box center [171, 122] width 13 height 13
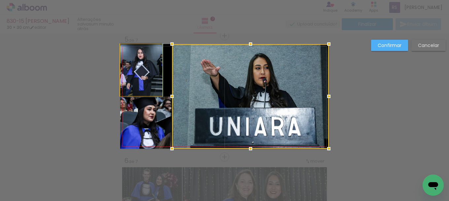
drag, startPoint x: 150, startPoint y: 60, endPoint x: 156, endPoint y: 69, distance: 10.4
click at [150, 60] on quentale-photo at bounding box center [141, 70] width 42 height 52
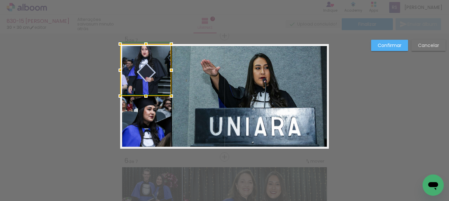
drag, startPoint x: 158, startPoint y: 71, endPoint x: 177, endPoint y: 85, distance: 23.7
click at [167, 71] on div at bounding box center [171, 69] width 13 height 13
click at [403, 47] on paper-button "Confirmar" at bounding box center [389, 45] width 37 height 11
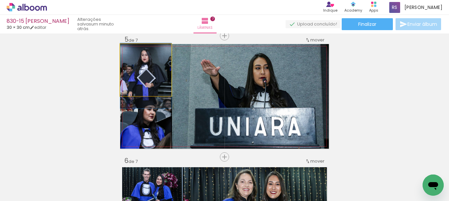
drag, startPoint x: 148, startPoint y: 73, endPoint x: 153, endPoint y: 79, distance: 7.7
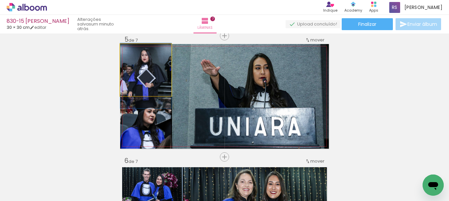
click at [153, 83] on quentale-photo at bounding box center [145, 70] width 51 height 52
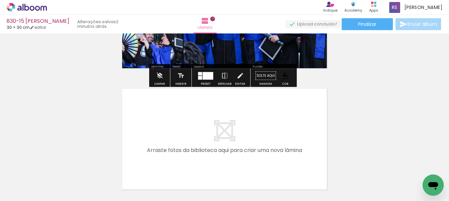
scroll to position [823, 0]
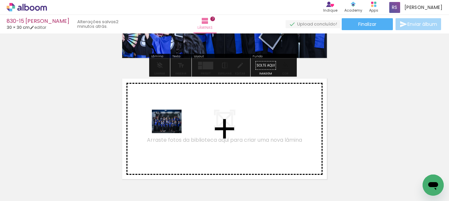
drag, startPoint x: 134, startPoint y: 156, endPoint x: 71, endPoint y: 185, distance: 70.1
click at [179, 126] on quentale-workspace at bounding box center [224, 100] width 449 height 201
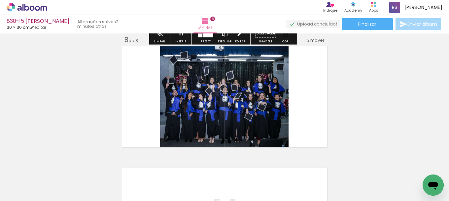
scroll to position [855, 0]
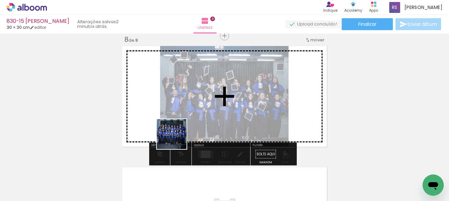
drag, startPoint x: 86, startPoint y: 172, endPoint x: 227, endPoint y: 126, distance: 148.9
click at [224, 126] on quentale-workspace at bounding box center [224, 100] width 449 height 201
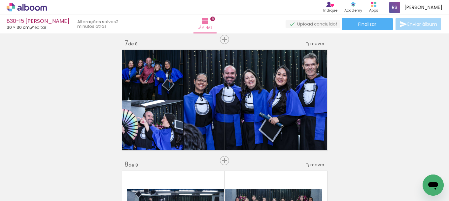
scroll to position [723, 0]
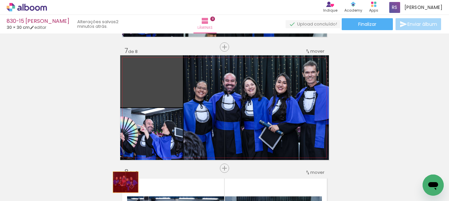
drag, startPoint x: 163, startPoint y: 86, endPoint x: 123, endPoint y: 182, distance: 103.9
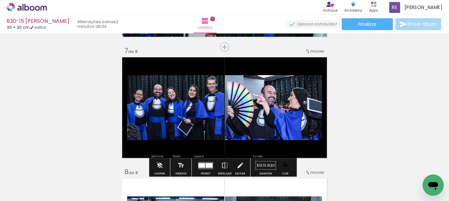
scroll to position [756, 0]
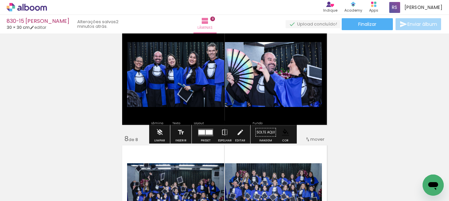
drag, startPoint x: 207, startPoint y: 132, endPoint x: 240, endPoint y: 125, distance: 33.4
click at [208, 132] on div at bounding box center [209, 132] width 7 height 5
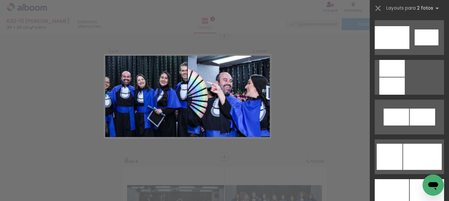
scroll to position [859, 0]
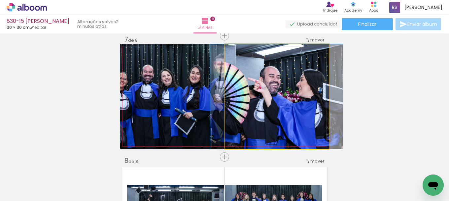
click at [280, 95] on quentale-photo at bounding box center [277, 96] width 104 height 104
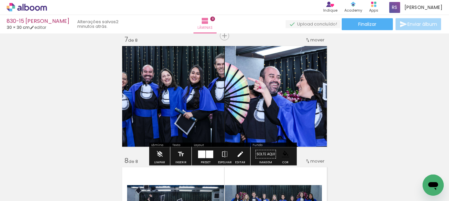
click at [241, 149] on iron-icon at bounding box center [240, 153] width 7 height 13
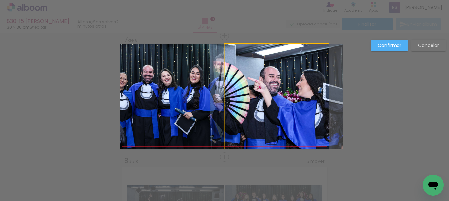
drag, startPoint x: 242, startPoint y: 107, endPoint x: 238, endPoint y: 106, distance: 3.6
click at [241, 107] on quentale-photo at bounding box center [277, 96] width 104 height 104
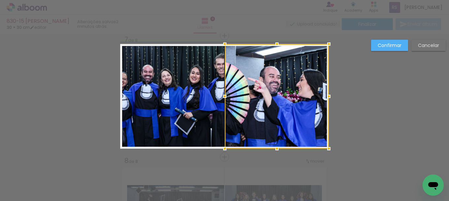
drag, startPoint x: 224, startPoint y: 94, endPoint x: 226, endPoint y: 80, distance: 15.0
click at [226, 80] on div at bounding box center [277, 96] width 104 height 104
drag, startPoint x: 430, startPoint y: 44, endPoint x: 401, endPoint y: 60, distance: 33.7
click at [0, 0] on slot "Cancelar" at bounding box center [0, 0] width 0 height 0
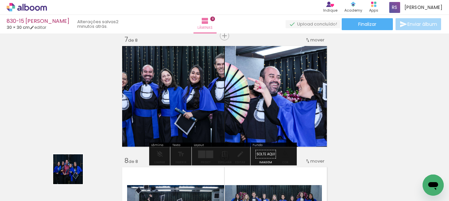
drag, startPoint x: 73, startPoint y: 174, endPoint x: 199, endPoint y: 116, distance: 138.2
click at [198, 108] on quentale-workspace at bounding box center [224, 100] width 449 height 201
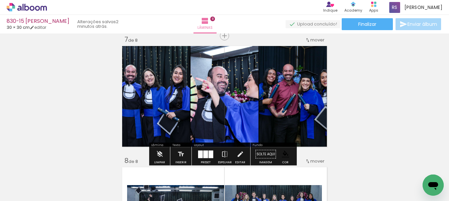
click at [207, 151] on div at bounding box center [206, 154] width 5 height 8
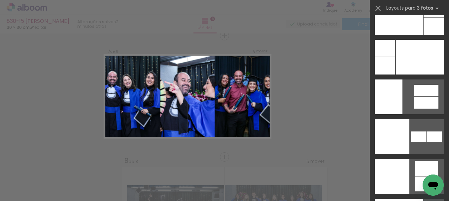
scroll to position [8125, 0]
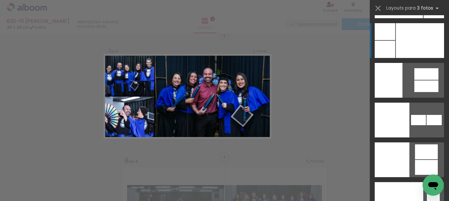
click at [403, 42] on div at bounding box center [420, 40] width 48 height 35
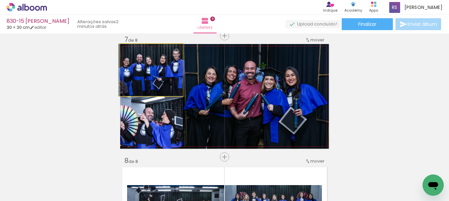
click at [160, 84] on quentale-photo at bounding box center [151, 70] width 63 height 52
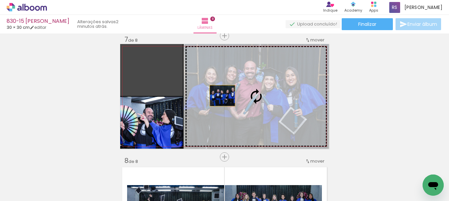
drag, startPoint x: 201, startPoint y: 88, endPoint x: 237, endPoint y: 100, distance: 37.8
click at [0, 0] on slot at bounding box center [0, 0] width 0 height 0
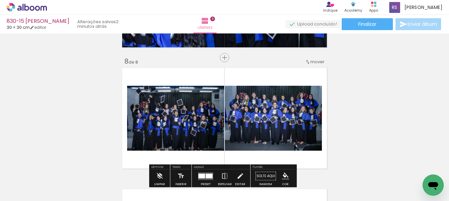
scroll to position [866, 0]
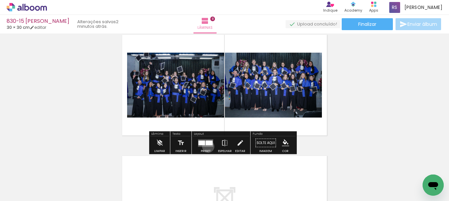
click at [207, 146] on quentale-layouter at bounding box center [205, 143] width 15 height 8
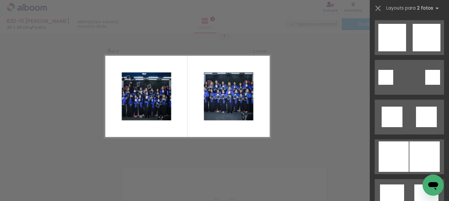
scroll to position [1024, 0]
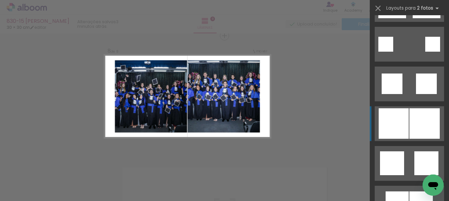
click at [426, 52] on div at bounding box center [433, 44] width 15 height 15
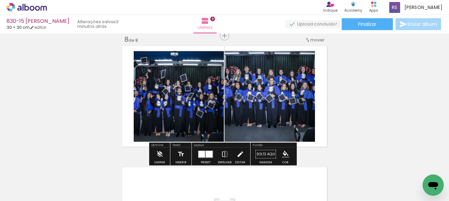
click at [234, 151] on paper-button "Editar" at bounding box center [241, 155] width 14 height 17
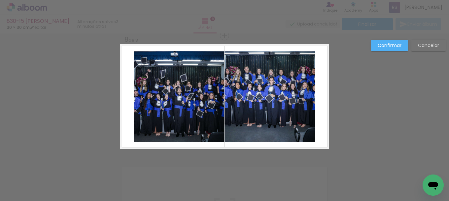
click at [253, 122] on quentale-photo at bounding box center [270, 96] width 91 height 91
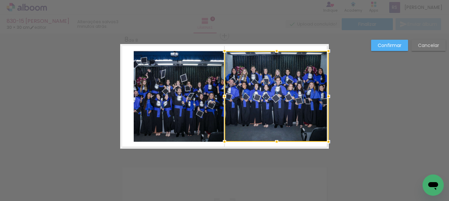
drag, startPoint x: 313, startPoint y: 94, endPoint x: 323, endPoint y: 94, distance: 10.3
click at [323, 94] on div at bounding box center [328, 96] width 13 height 13
click at [177, 109] on quentale-photo at bounding box center [179, 96] width 90 height 91
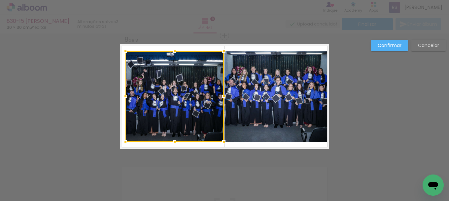
drag, startPoint x: 128, startPoint y: 94, endPoint x: 120, endPoint y: 93, distance: 8.3
click at [120, 93] on div at bounding box center [125, 96] width 13 height 13
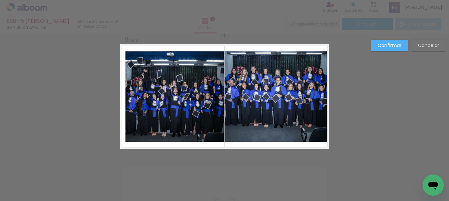
click at [157, 98] on quentale-photo at bounding box center [175, 96] width 98 height 91
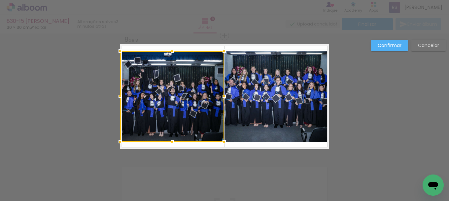
drag, startPoint x: 123, startPoint y: 95, endPoint x: 118, endPoint y: 94, distance: 5.7
click at [118, 94] on div at bounding box center [120, 96] width 13 height 13
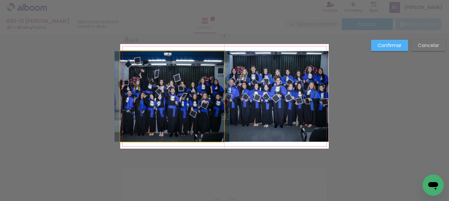
click at [213, 110] on quentale-photo at bounding box center [172, 96] width 104 height 91
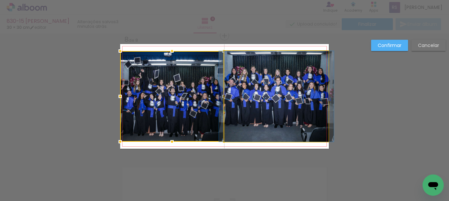
click at [263, 111] on quentale-photo at bounding box center [277, 96] width 104 height 91
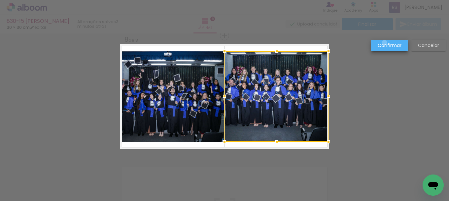
click at [0, 0] on slot "Confirmar" at bounding box center [0, 0] width 0 height 0
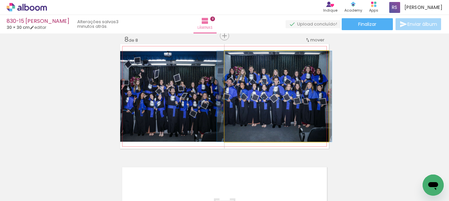
drag, startPoint x: 281, startPoint y: 125, endPoint x: 276, endPoint y: 127, distance: 5.0
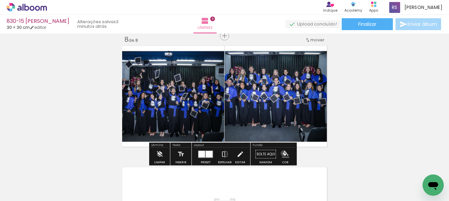
click at [282, 153] on iron-icon "color picker" at bounding box center [285, 153] width 7 height 7
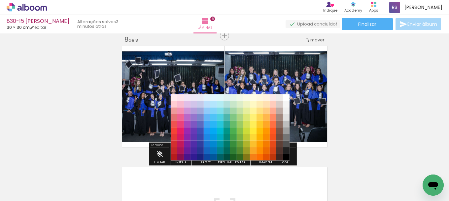
drag, startPoint x: 286, startPoint y: 151, endPoint x: 283, endPoint y: 159, distance: 8.3
click at [285, 152] on paper-item "#212121" at bounding box center [286, 150] width 7 height 7
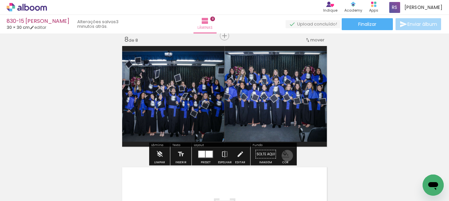
click at [285, 155] on iron-icon "color picker" at bounding box center [285, 153] width 7 height 7
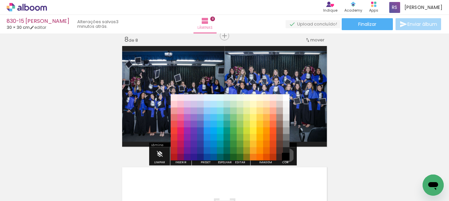
click at [285, 155] on paper-item "#000000" at bounding box center [286, 157] width 7 height 7
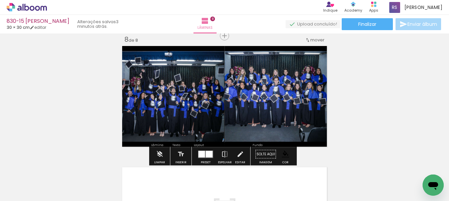
click at [194, 87] on quentale-photo at bounding box center [172, 96] width 104 height 91
click at [241, 155] on iron-icon at bounding box center [240, 153] width 7 height 13
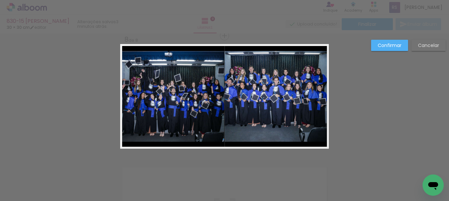
click at [213, 109] on quentale-photo at bounding box center [172, 96] width 104 height 91
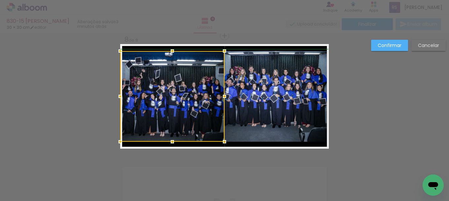
click at [225, 95] on div at bounding box center [224, 96] width 13 height 13
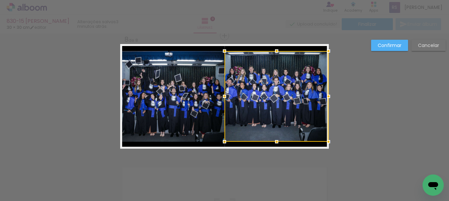
click at [0, 0] on slot "Confirmar" at bounding box center [0, 0] width 0 height 0
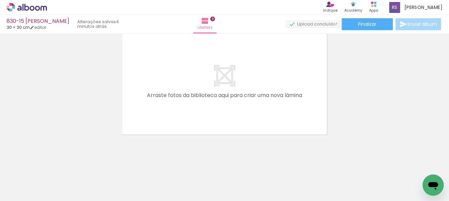
scroll to position [0, 1484]
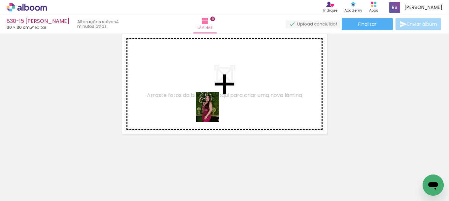
drag, startPoint x: 253, startPoint y: 172, endPoint x: 201, endPoint y: 111, distance: 80.0
click at [209, 105] on quentale-workspace at bounding box center [224, 100] width 449 height 201
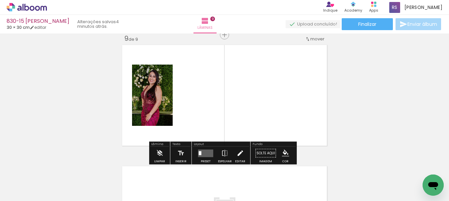
scroll to position [976, 0]
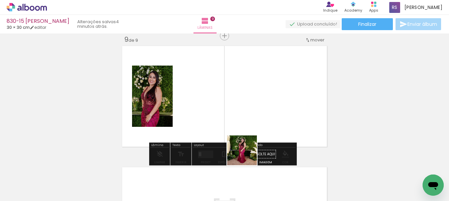
drag, startPoint x: 252, startPoint y: 179, endPoint x: 252, endPoint y: 132, distance: 46.9
click at [240, 120] on quentale-workspace at bounding box center [224, 100] width 449 height 201
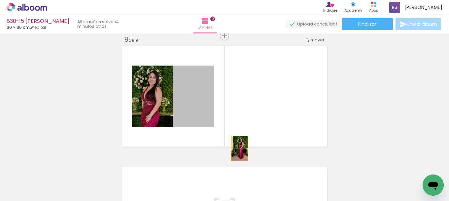
drag, startPoint x: 193, startPoint y: 90, endPoint x: 278, endPoint y: 198, distance: 137.3
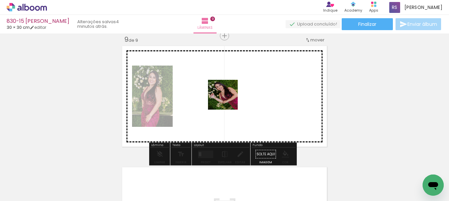
drag, startPoint x: 287, startPoint y: 175, endPoint x: 259, endPoint y: 152, distance: 36.6
click at [225, 95] on quentale-workspace at bounding box center [224, 100] width 449 height 201
